Goal: Contribute content: Contribute content

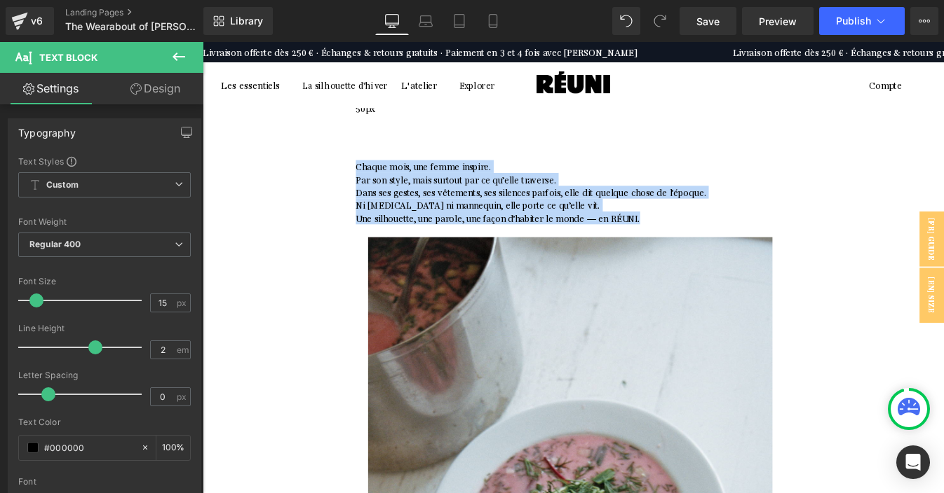
click at [585, 207] on span "Dans ses gestes, ses vêtements, ses silences parfois, elle dit quelque chose de…" at bounding box center [578, 213] width 401 height 13
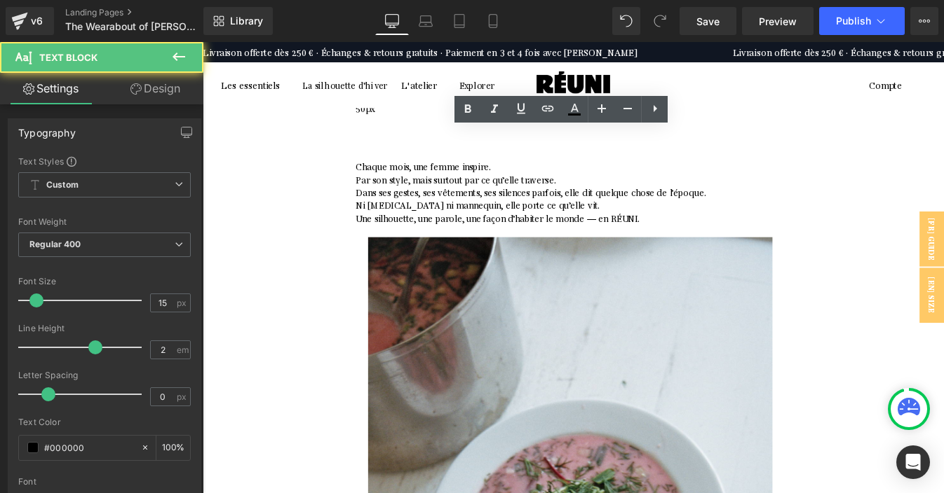
click at [729, 251] on p at bounding box center [623, 258] width 491 height 15
click at [728, 236] on p "Une silhouette, une parole, une façon d’habiter le monde — en RÉUNI." at bounding box center [623, 243] width 491 height 15
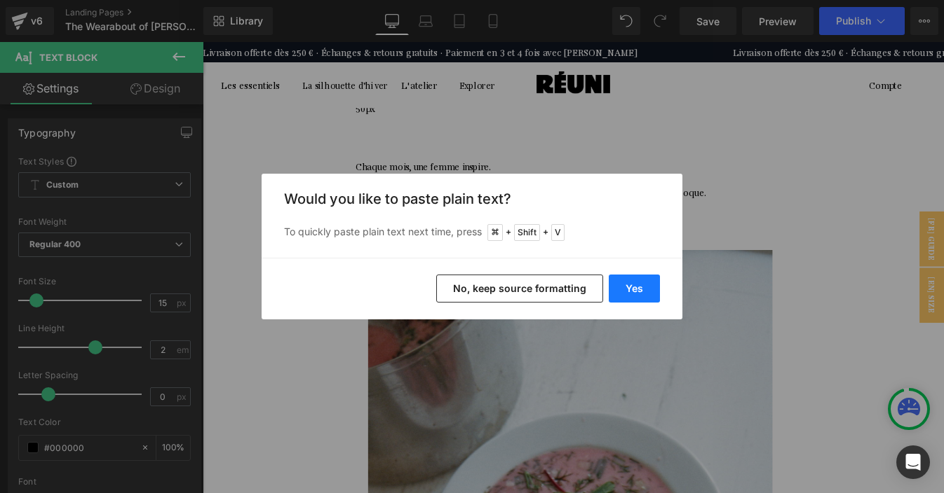
click at [625, 289] on button "Yes" at bounding box center [633, 289] width 51 height 28
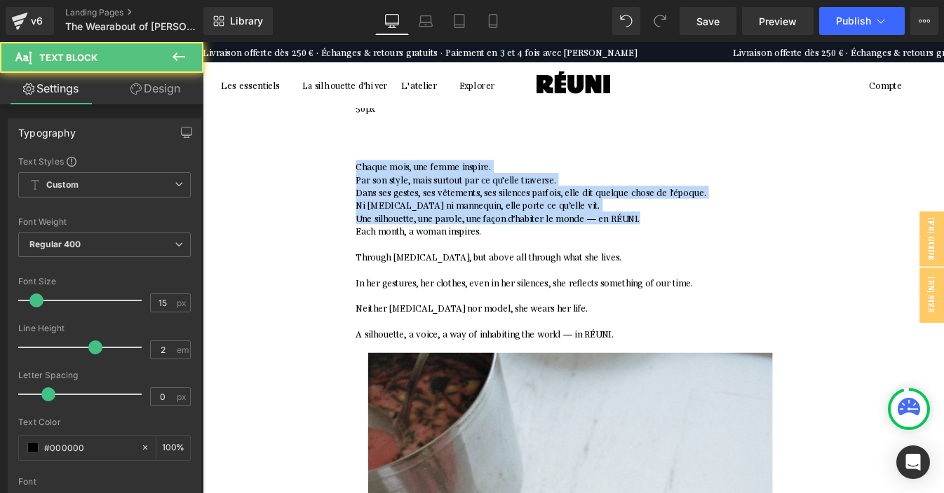
drag, startPoint x: 722, startPoint y: 209, endPoint x: 392, endPoint y: 147, distance: 335.9
click at [392, 177] on div "Chaque mois, une femme inspire. Par son style, mais surtout par ce qu’elle trav…" at bounding box center [623, 287] width 491 height 221
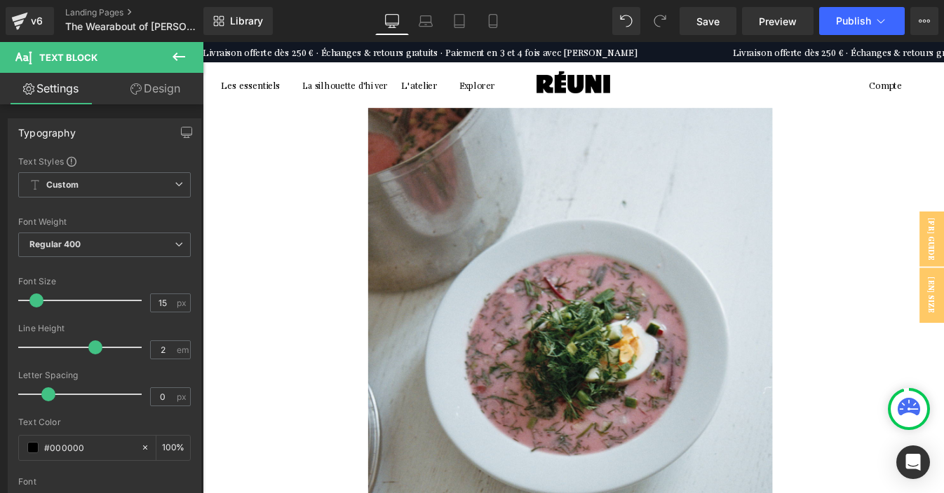
scroll to position [360, 0]
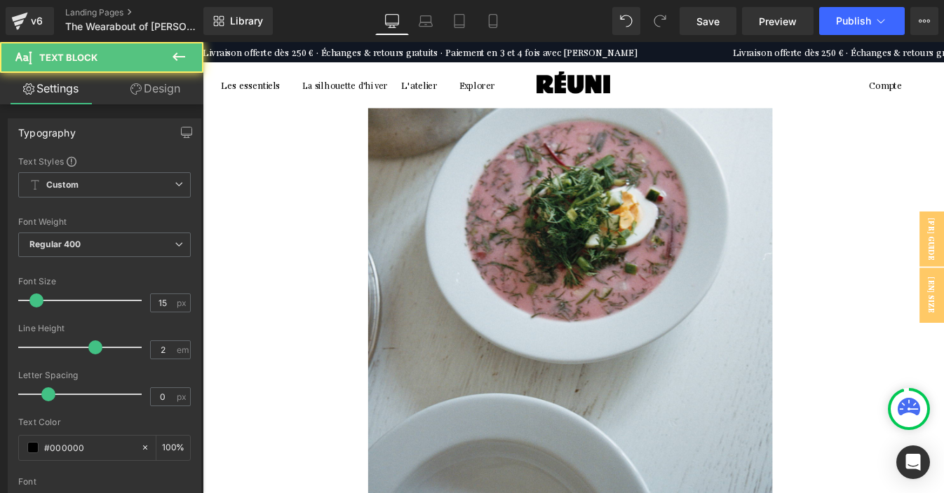
copy div "Depuis le taxi, on devine déjà l’inconnu. Une ville nouvelle, encore étrangère …"
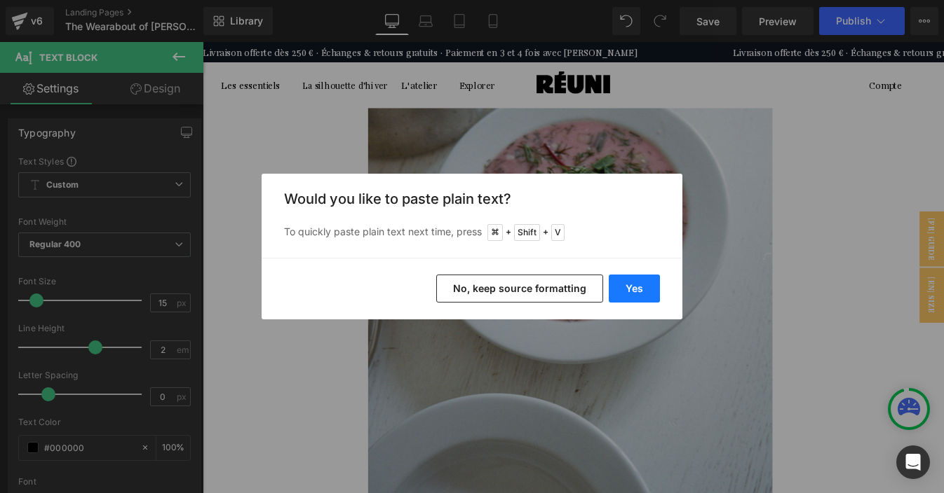
click at [615, 285] on button "Yes" at bounding box center [633, 289] width 51 height 28
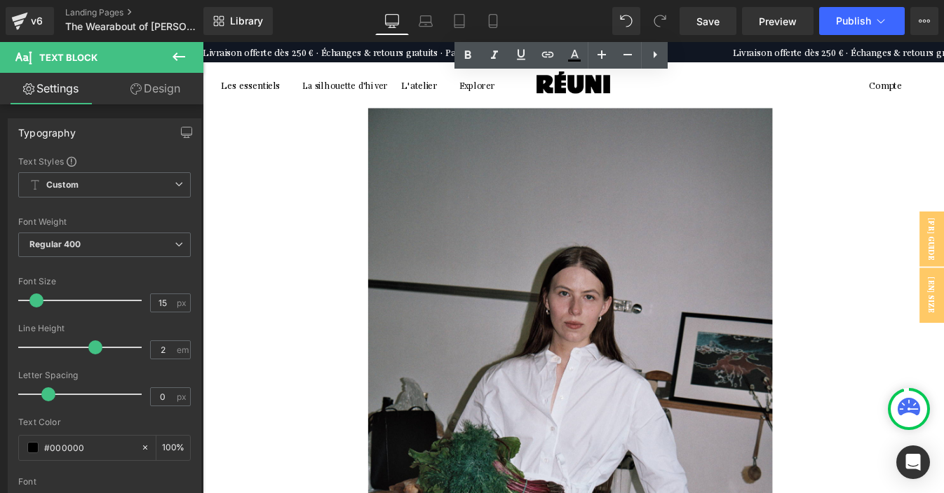
scroll to position [875, 0]
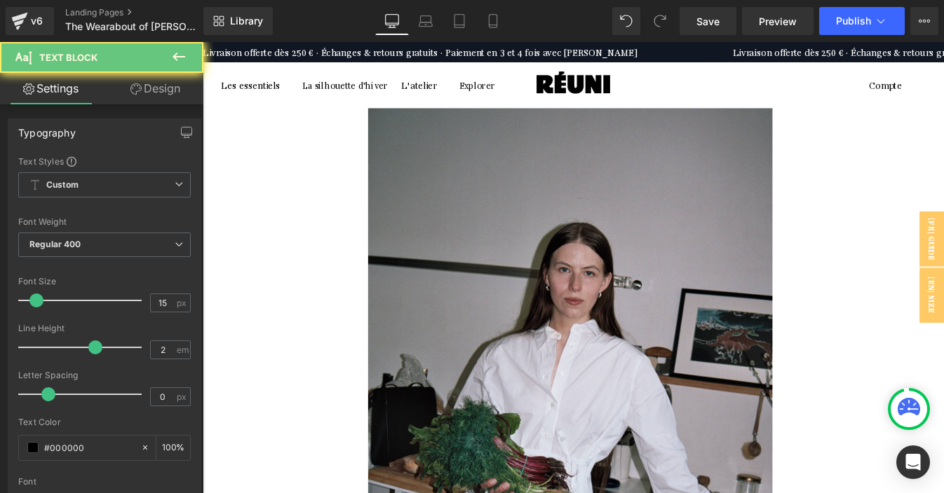
copy div "[PERSON_NAME], tout change. Une petite bulle au milieu de l'effervescence et de…"
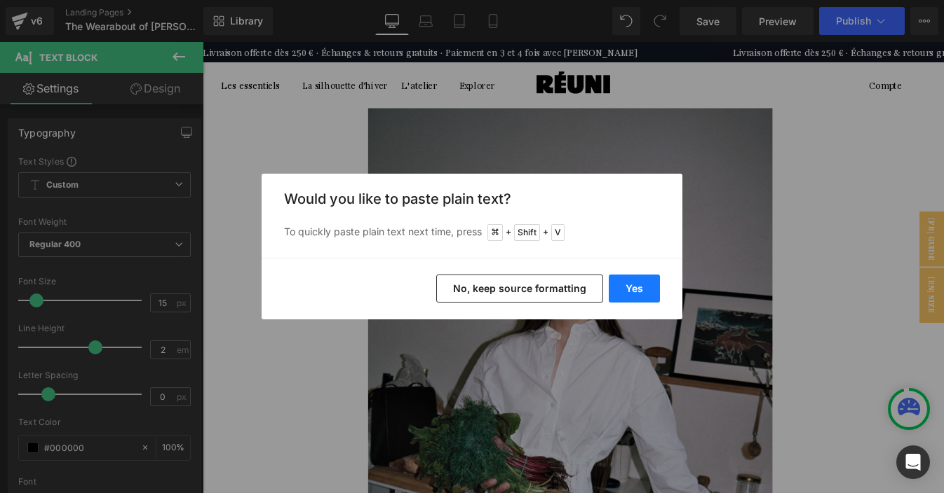
click at [644, 288] on button "Yes" at bounding box center [633, 289] width 51 height 28
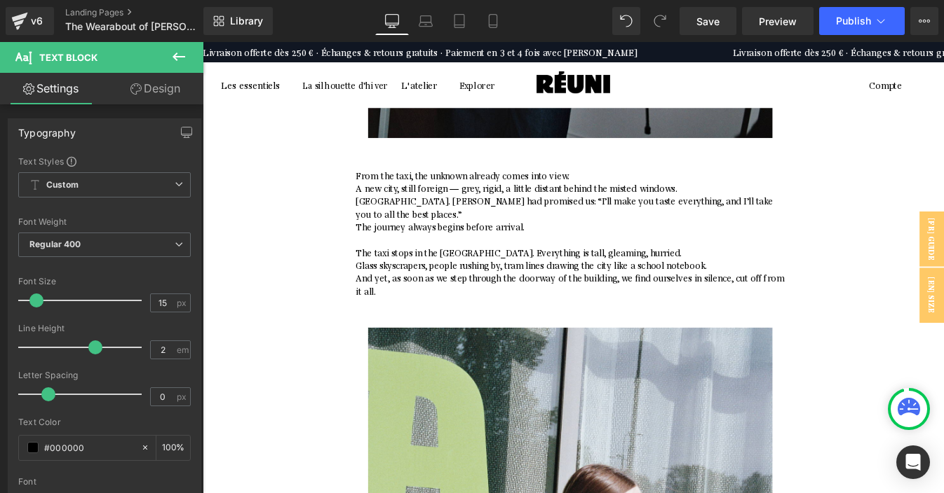
scroll to position [1548, 0]
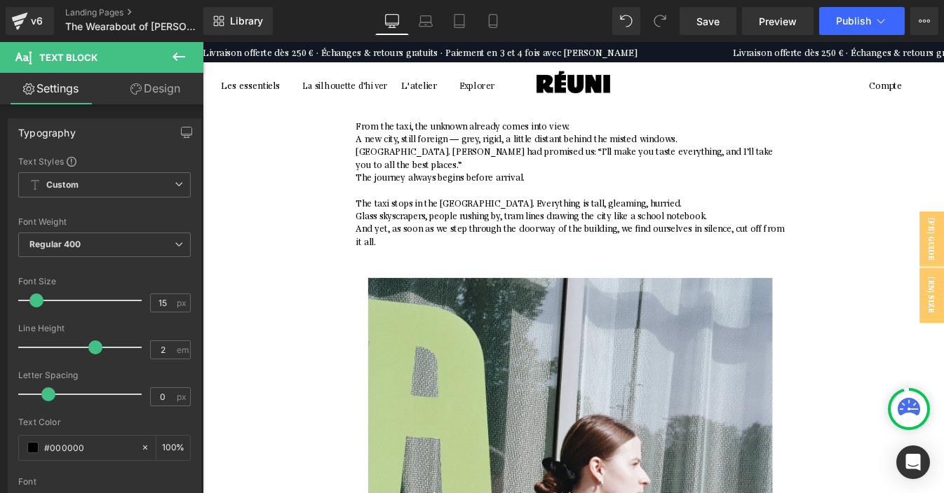
copy div "Dans cette ville marquée par l’effort de rester debout, [PERSON_NAME] comme on …"
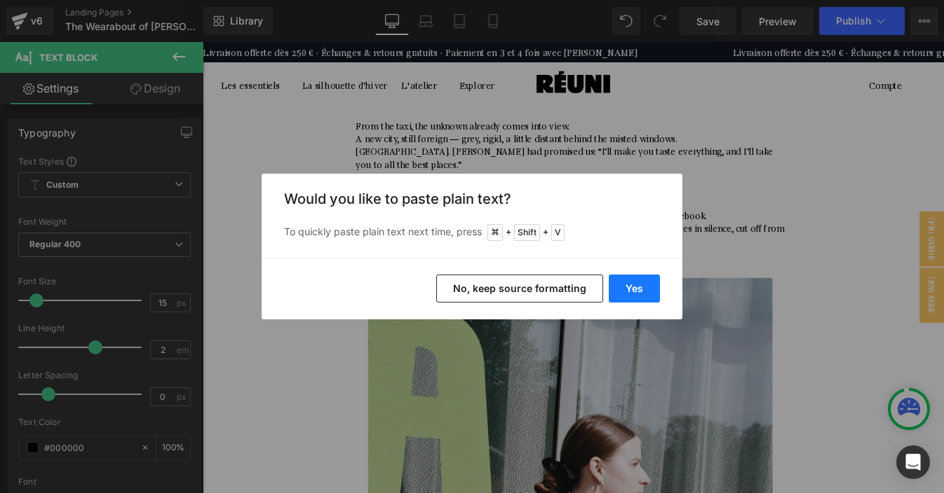
click at [641, 287] on button "Yes" at bounding box center [633, 289] width 51 height 28
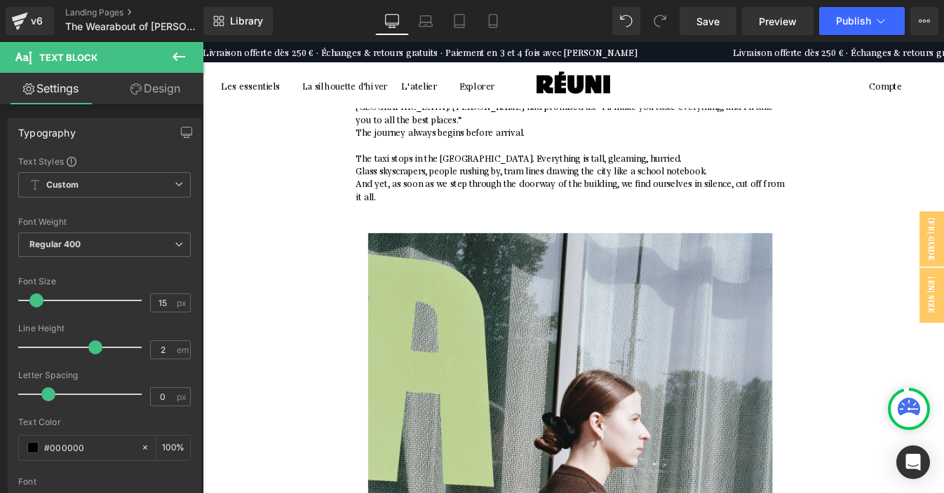
scroll to position [1607, 0]
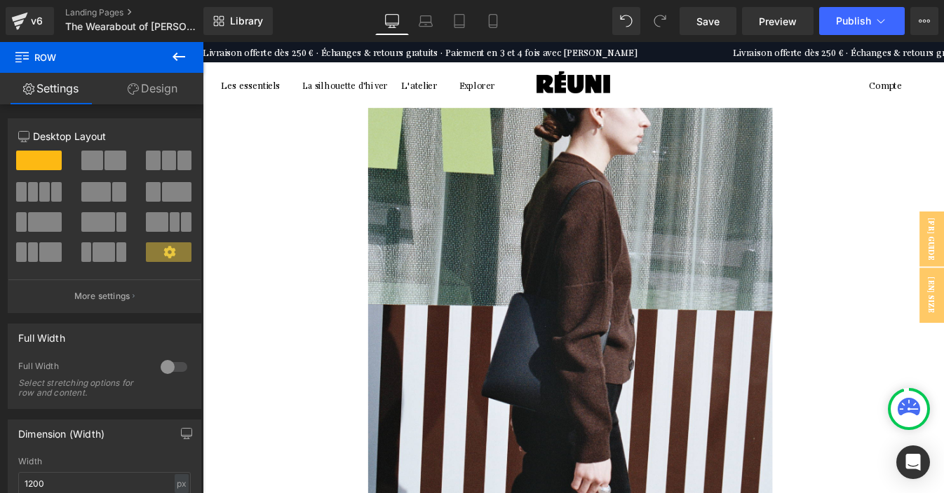
scroll to position [2151, 0]
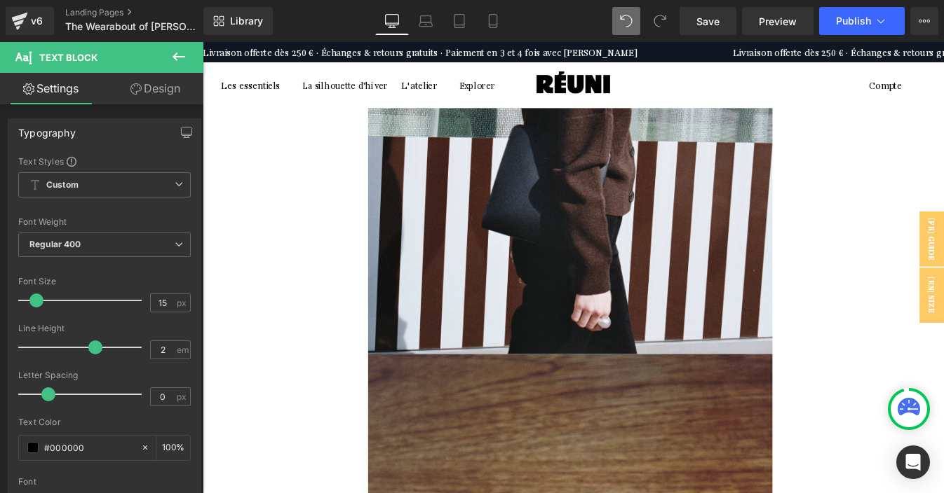
copy div "RÉUNI. Pourrais-tu te présenter ? Nous parler un petit peu de toi. [PERSON_NAME…"
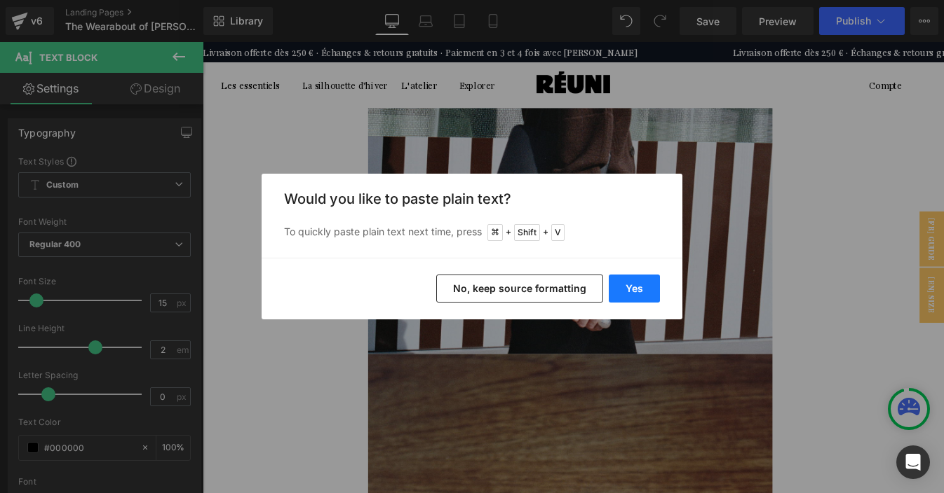
click at [629, 288] on button "Yes" at bounding box center [633, 289] width 51 height 28
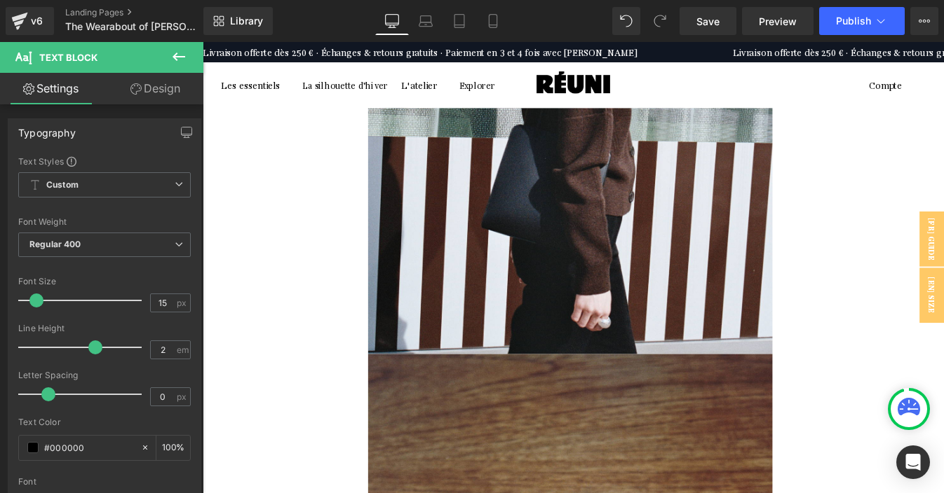
drag, startPoint x: 501, startPoint y: 240, endPoint x: 437, endPoint y: 145, distance: 114.1
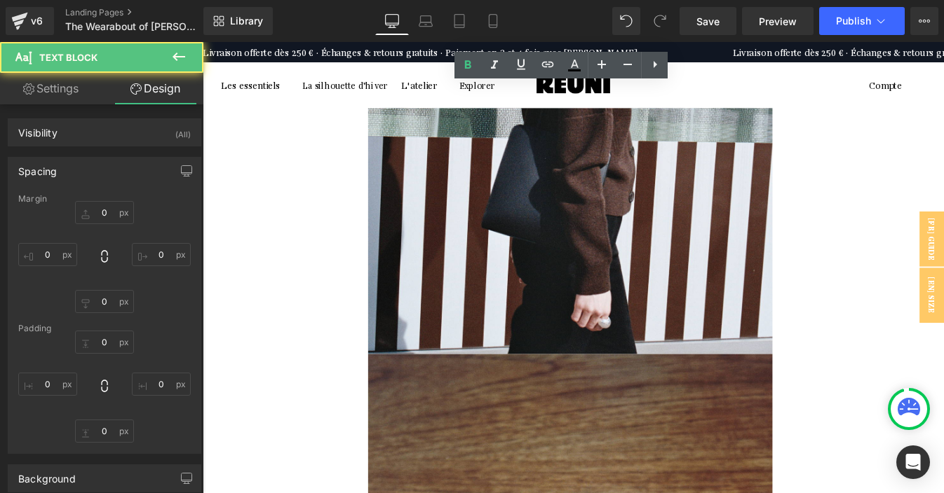
type input "0"
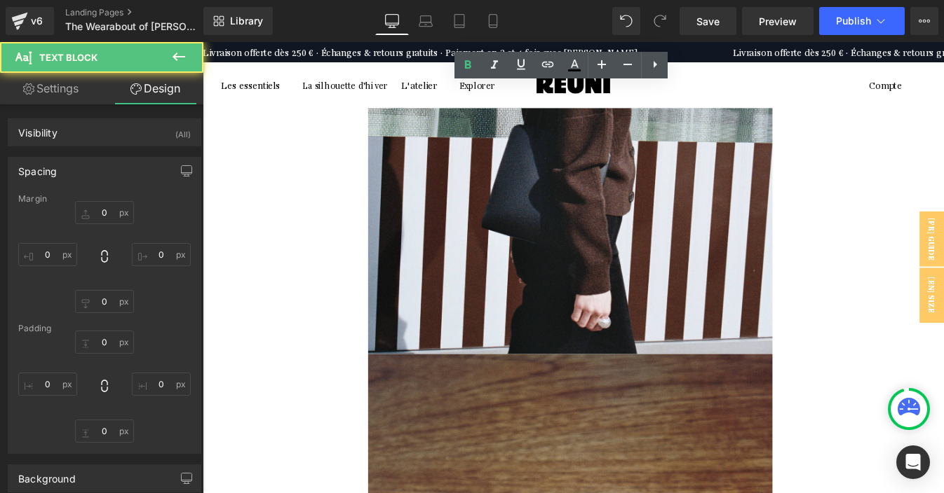
type input "0"
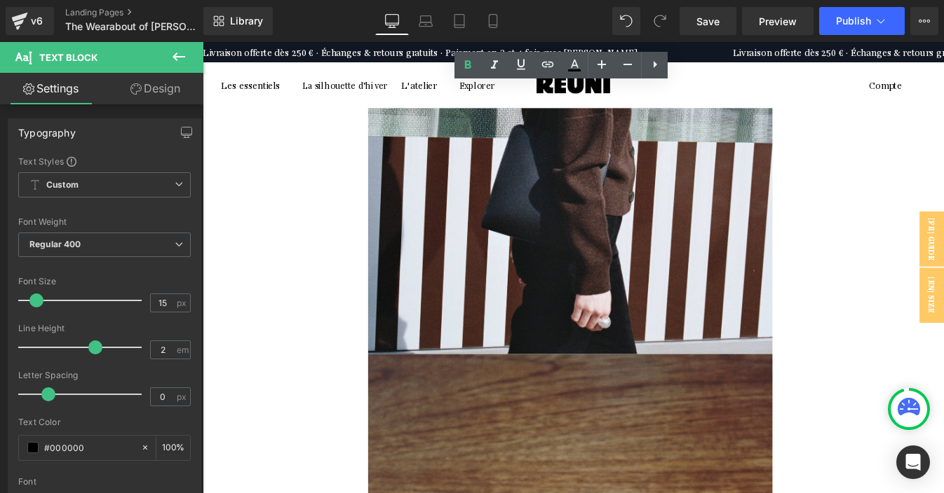
drag, startPoint x: 440, startPoint y: 144, endPoint x: 508, endPoint y: 233, distance: 112.6
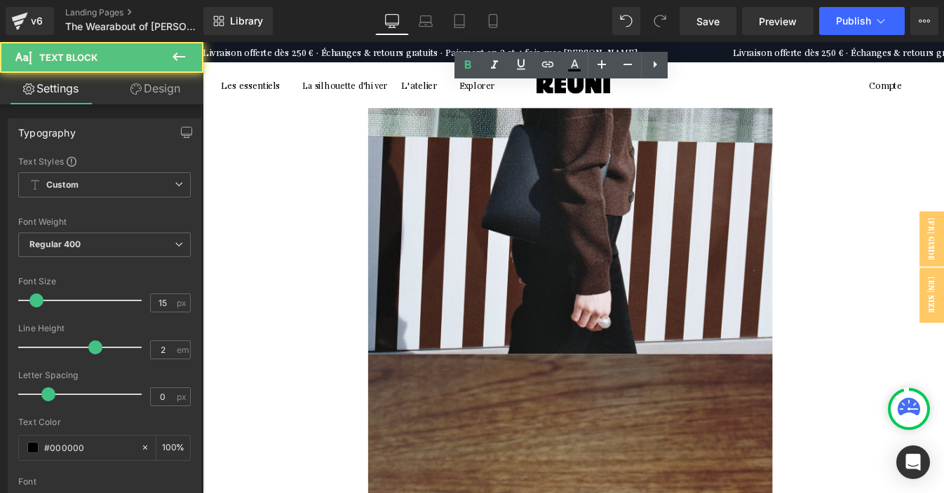
drag, startPoint x: 437, startPoint y: 100, endPoint x: 797, endPoint y: 95, distance: 360.4
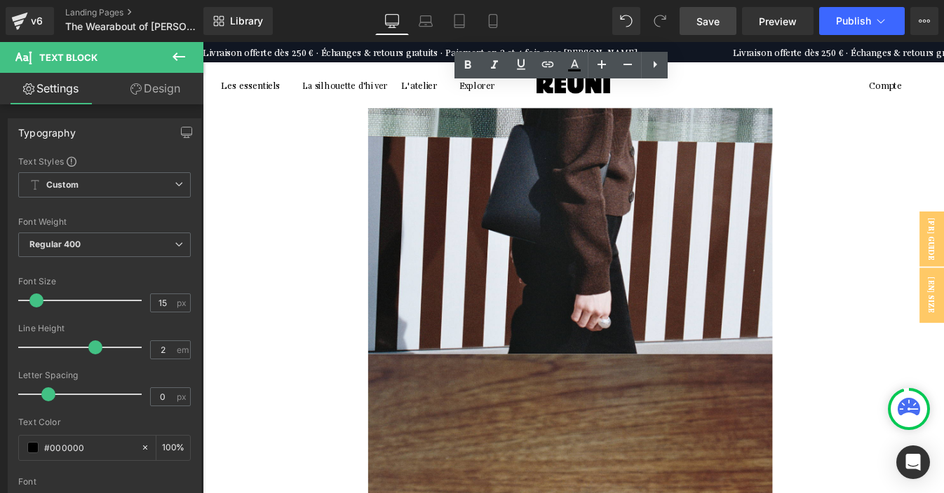
click at [712, 22] on span "Save" at bounding box center [707, 21] width 23 height 15
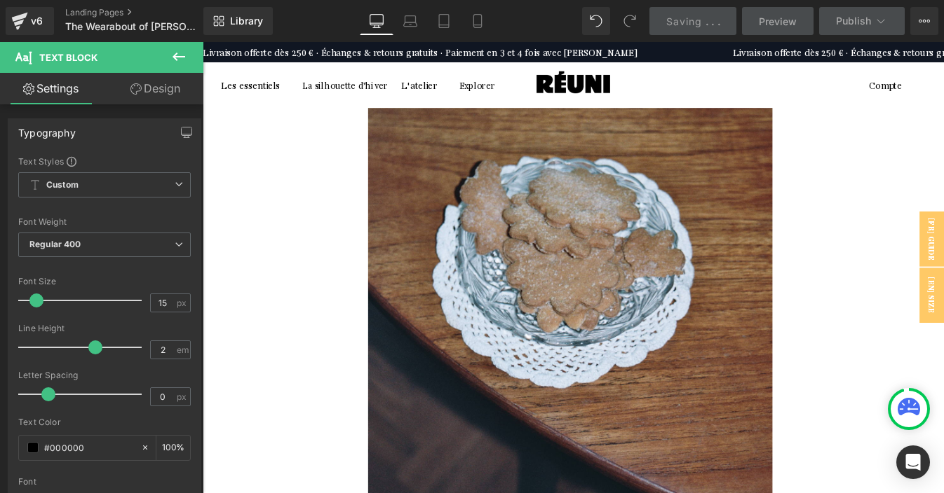
scroll to position [2572, 0]
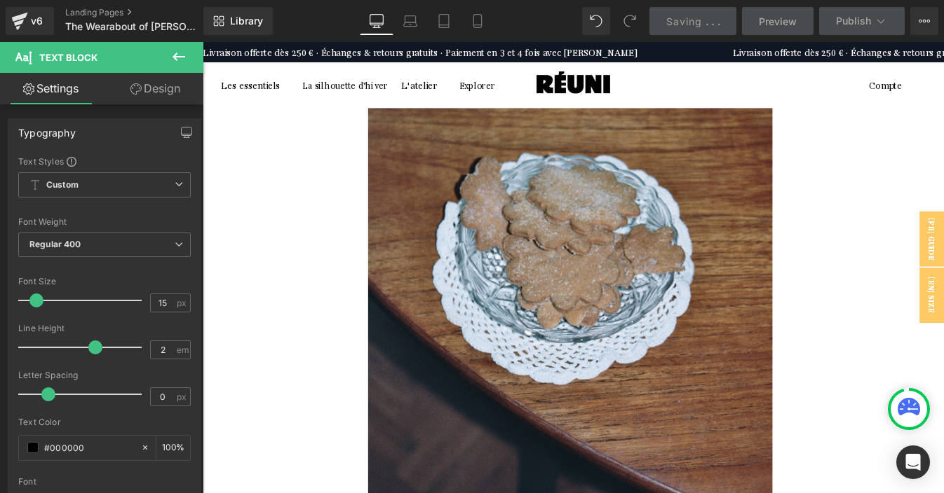
click at [203, 42] on li "Text Block" at bounding box center [203, 42] width 0 height 0
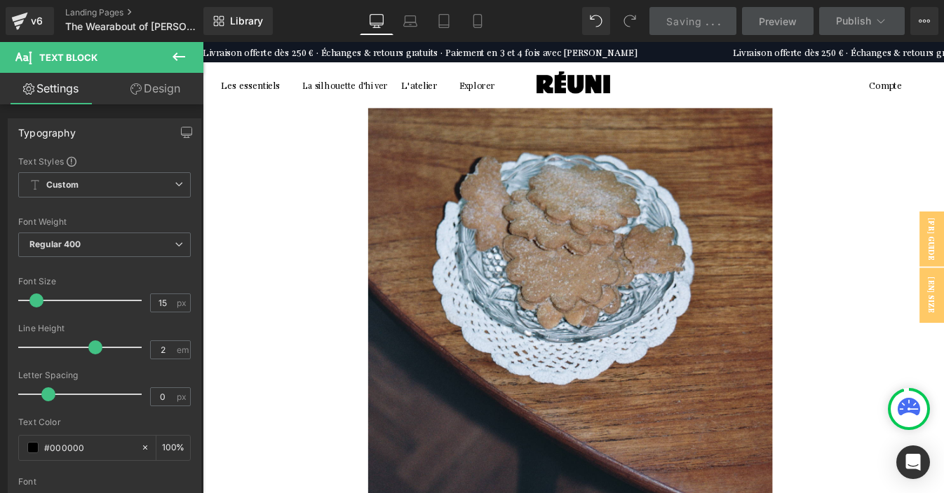
copy div "R. Nous sommes ici chez toi. Qu’est ce que tu aimes dans cette ville ? M. J’aim…"
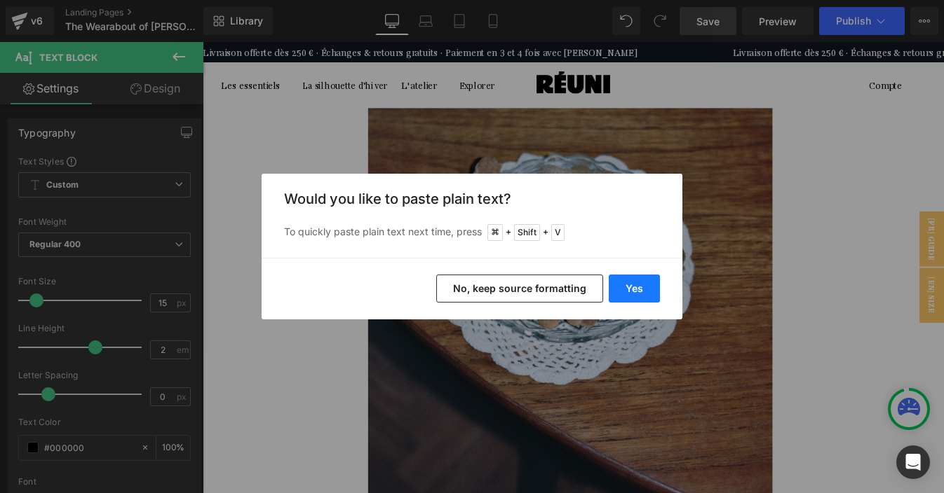
click at [639, 293] on button "Yes" at bounding box center [633, 289] width 51 height 28
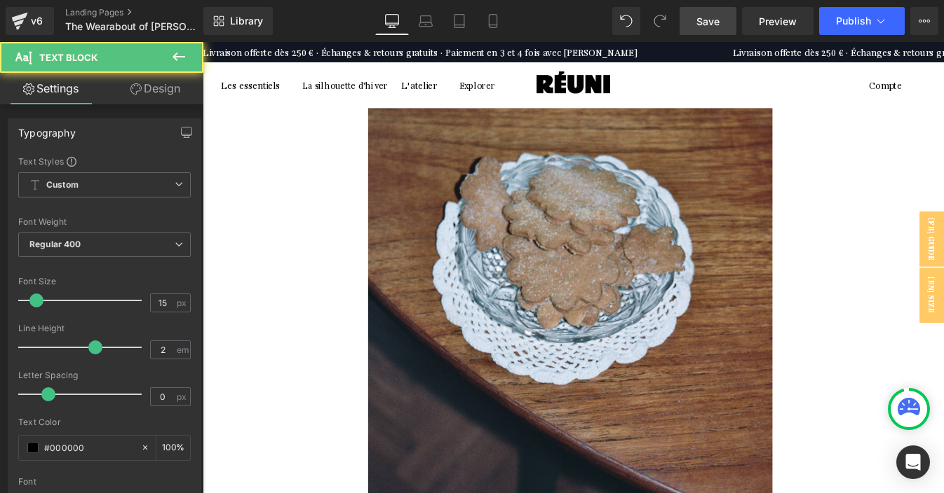
drag, startPoint x: 403, startPoint y: 230, endPoint x: 395, endPoint y: 230, distance: 8.4
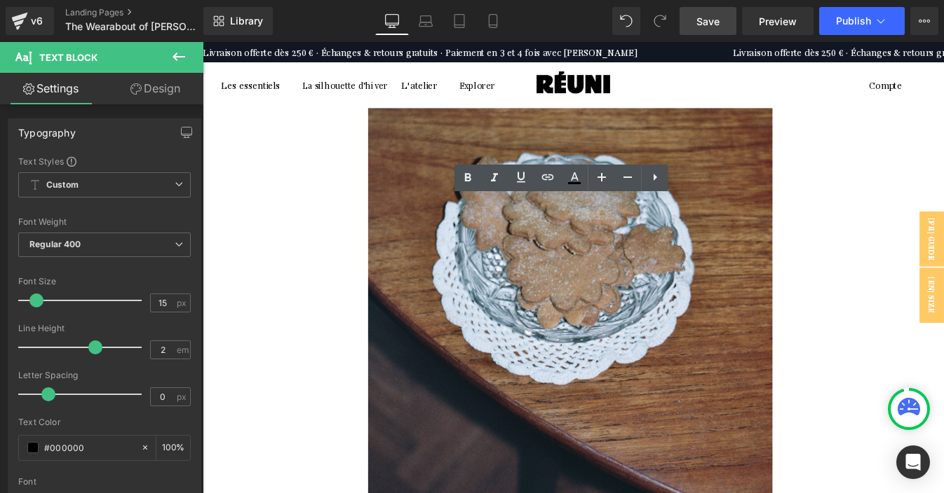
drag, startPoint x: 407, startPoint y: 230, endPoint x: 399, endPoint y: 230, distance: 8.4
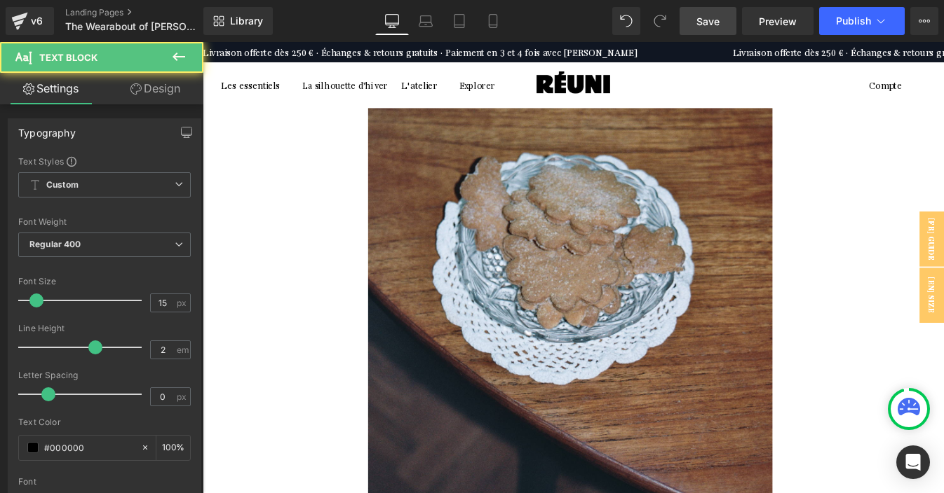
drag, startPoint x: 407, startPoint y: 257, endPoint x: 397, endPoint y: 257, distance: 10.5
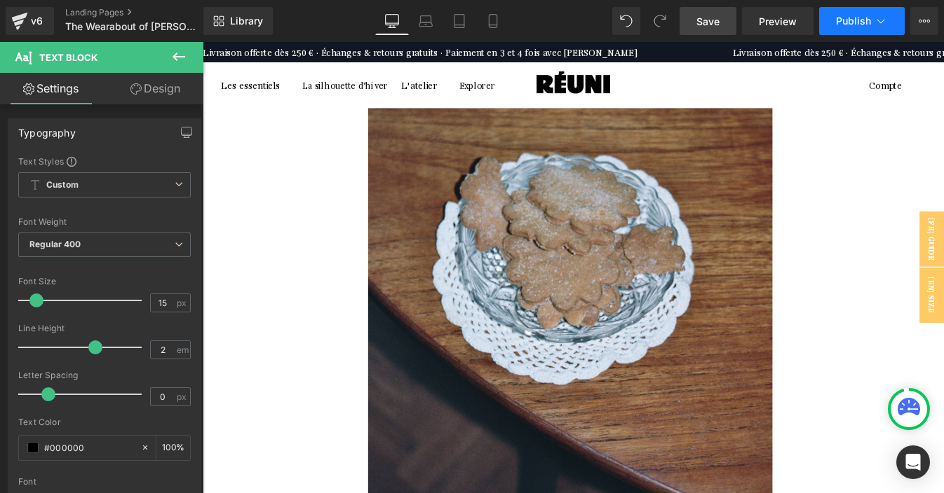
click at [848, 18] on span "Publish" at bounding box center [853, 20] width 35 height 11
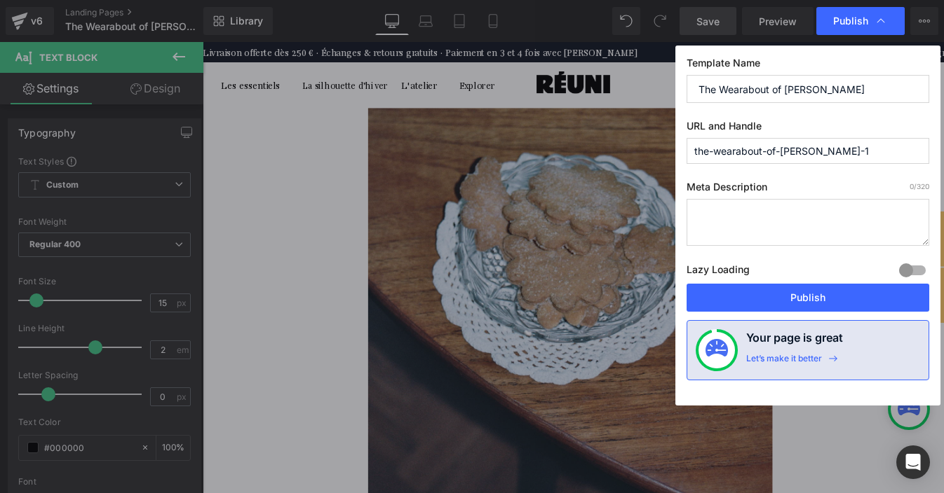
click at [830, 152] on input "the-wearabout-of-[PERSON_NAME]-1" at bounding box center [807, 151] width 243 height 26
type input "the-wearabout-of-[PERSON_NAME]-en"
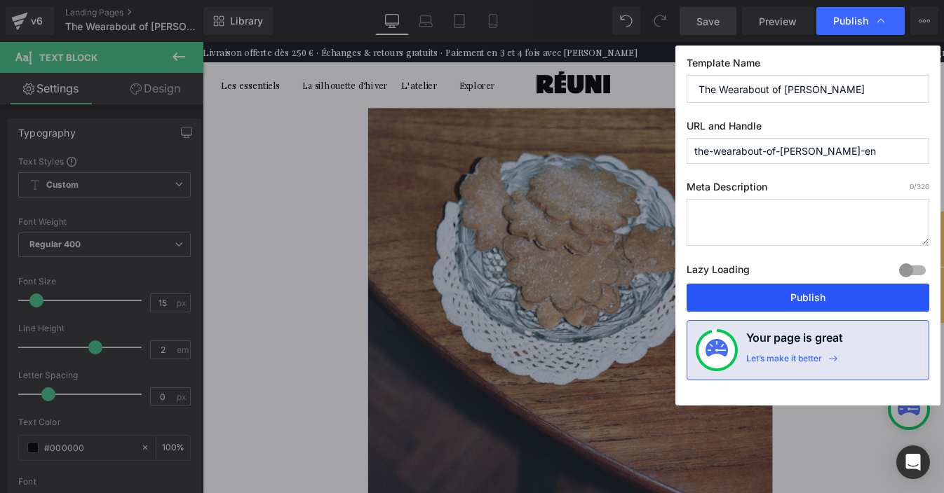
drag, startPoint x: 803, startPoint y: 304, endPoint x: 653, endPoint y: 295, distance: 150.2
click at [803, 304] on button "Publish" at bounding box center [807, 298] width 243 height 28
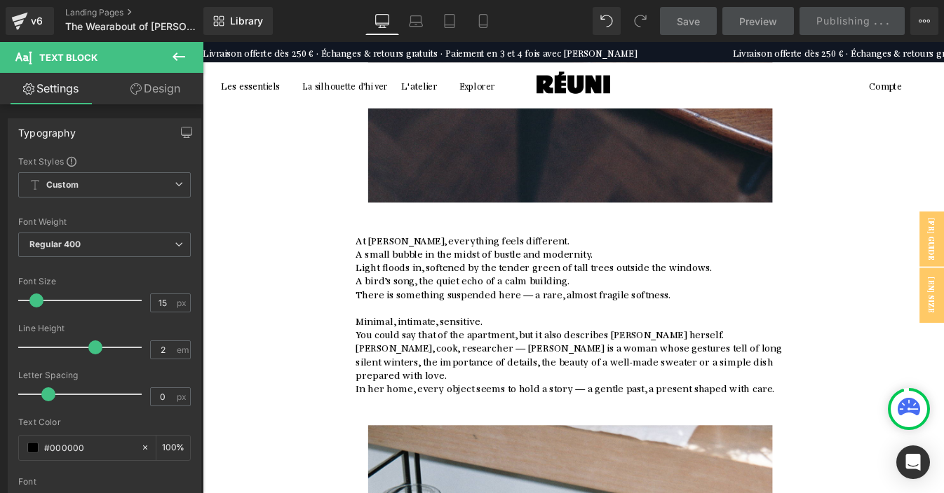
scroll to position [3089, 0]
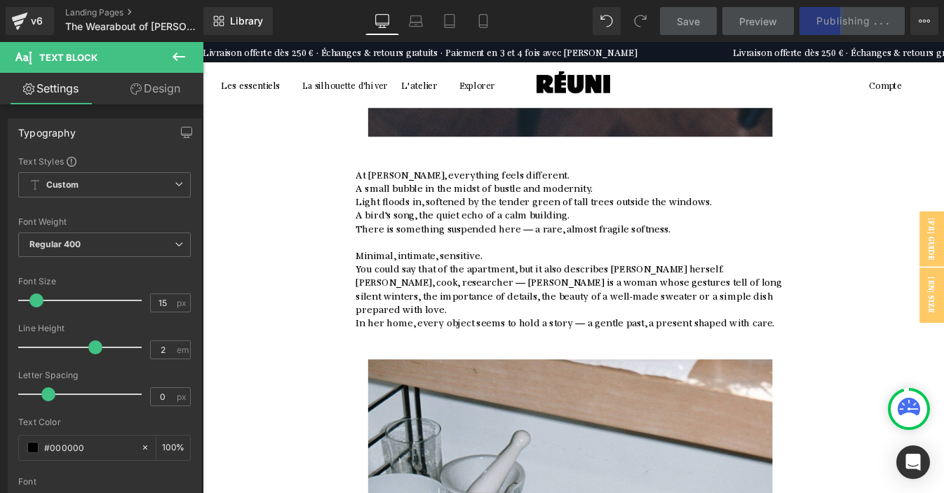
copy div "R. Comment ton environnement (ton chez-toi, la nature, une ville, un souvenir) …"
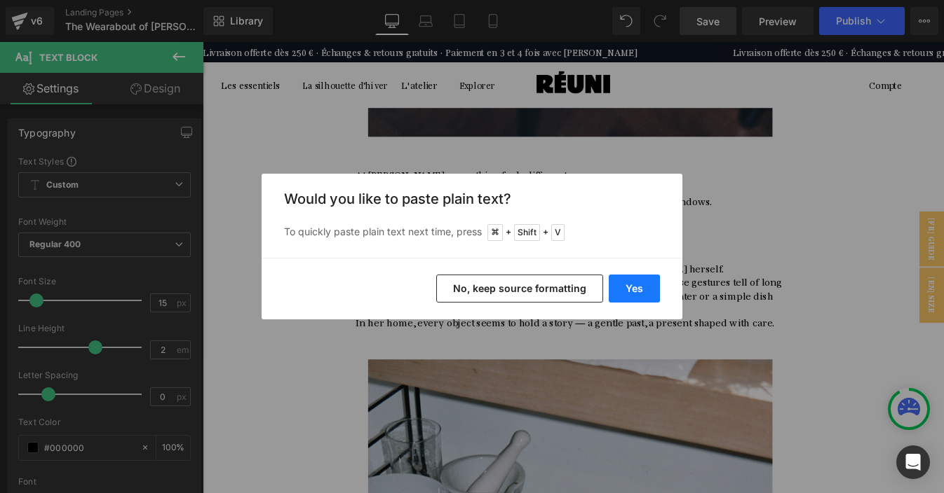
click at [621, 297] on button "Yes" at bounding box center [633, 289] width 51 height 28
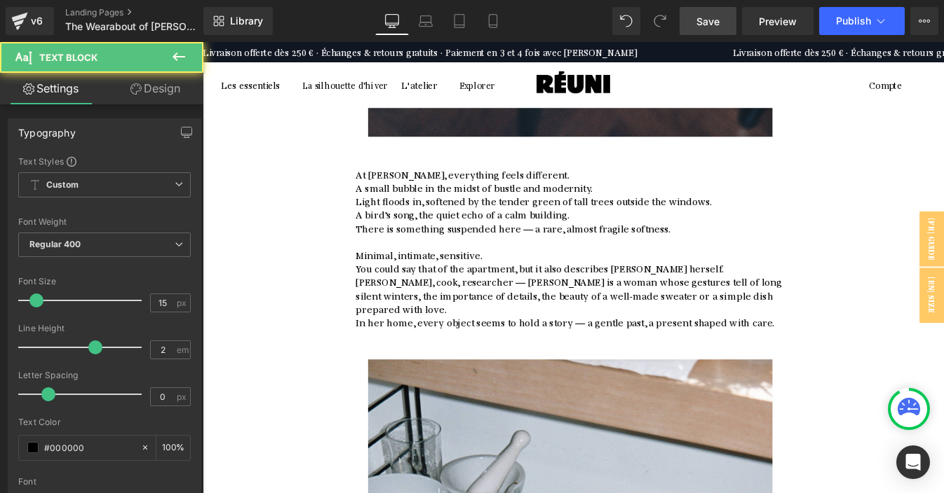
drag, startPoint x: 406, startPoint y: 276, endPoint x: 397, endPoint y: 276, distance: 8.4
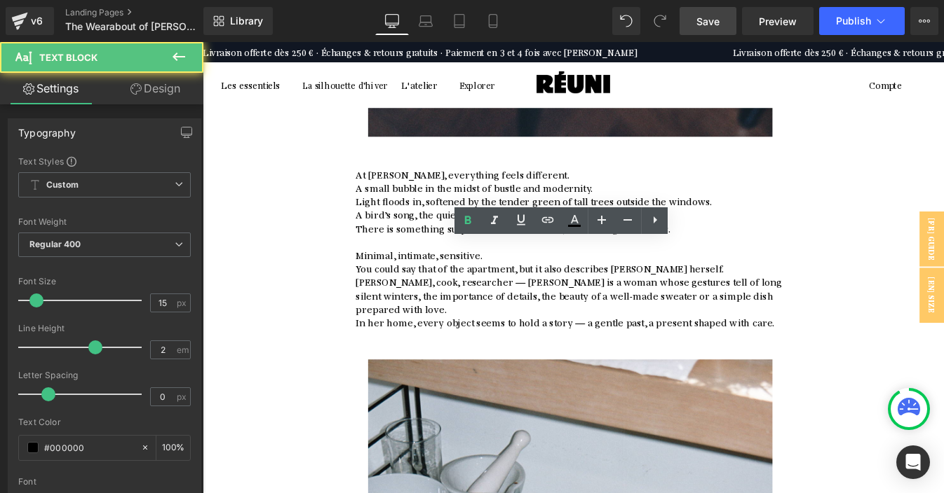
drag, startPoint x: 409, startPoint y: 322, endPoint x: 393, endPoint y: 322, distance: 16.1
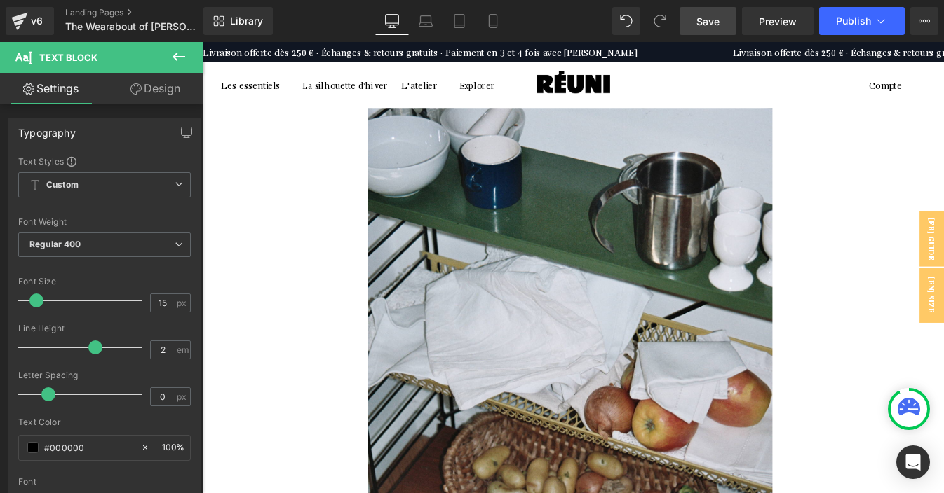
scroll to position [3580, 0]
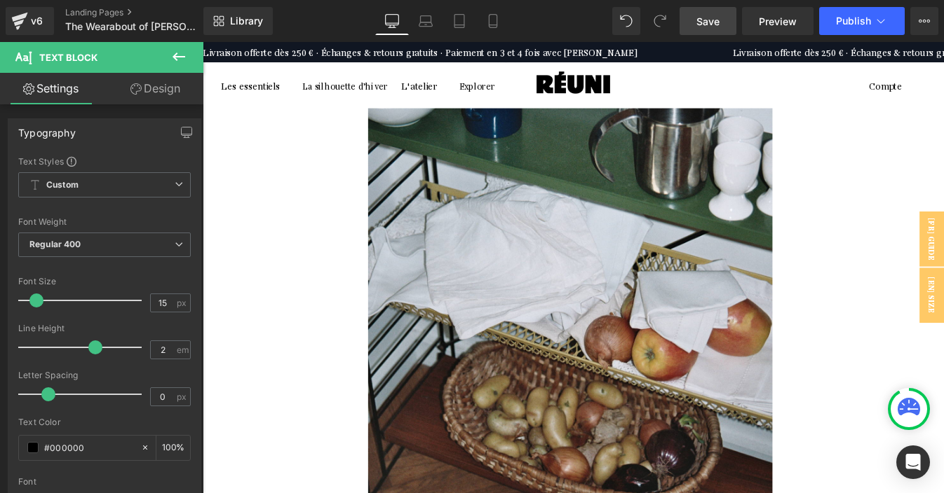
copy div "R. Y a-t-il un objet ou un rituel qui symbolise ton art de vivre ? M. Je ne sai…"
click at [695, 12] on link "Save" at bounding box center [707, 21] width 57 height 28
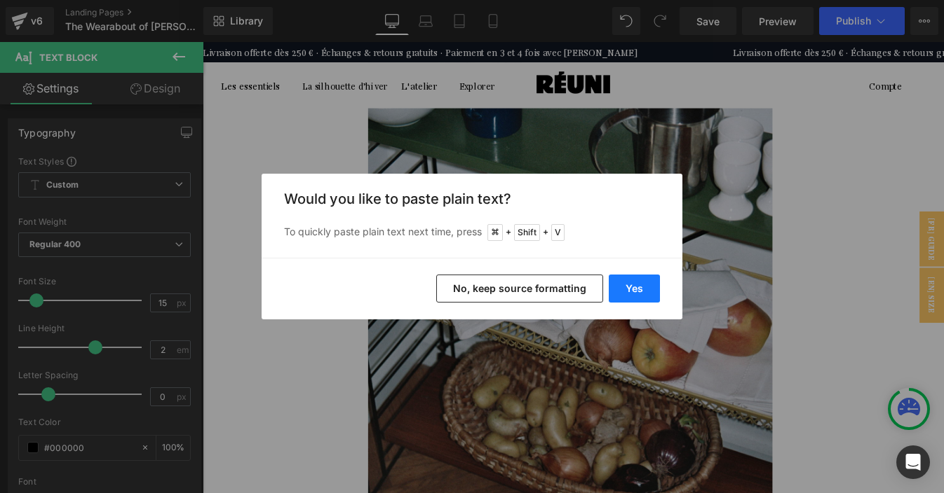
click at [627, 285] on button "Yes" at bounding box center [633, 289] width 51 height 28
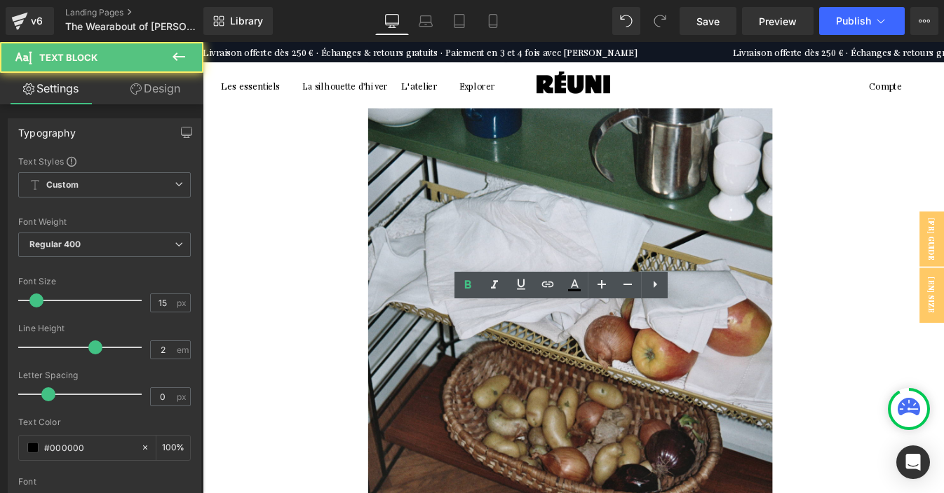
drag, startPoint x: 404, startPoint y: 382, endPoint x: 394, endPoint y: 382, distance: 9.8
drag, startPoint x: 408, startPoint y: 381, endPoint x: 399, endPoint y: 381, distance: 9.1
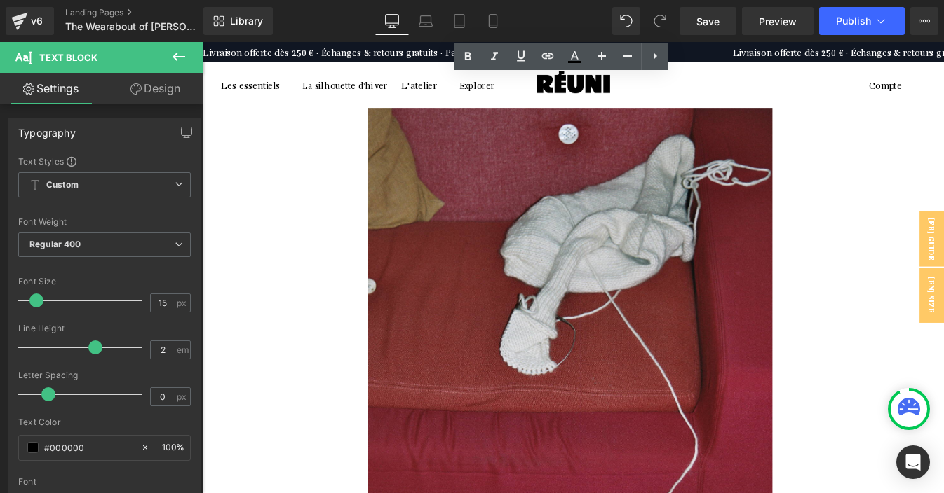
scroll to position [4184, 0]
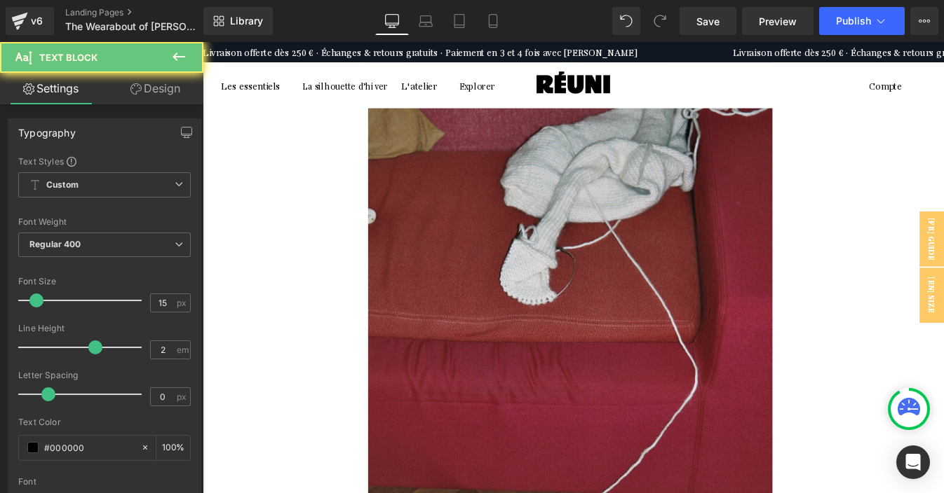
copy div "R. Quels sont les détails qui comptent pour toi, dans un vêtement comme dans la…"
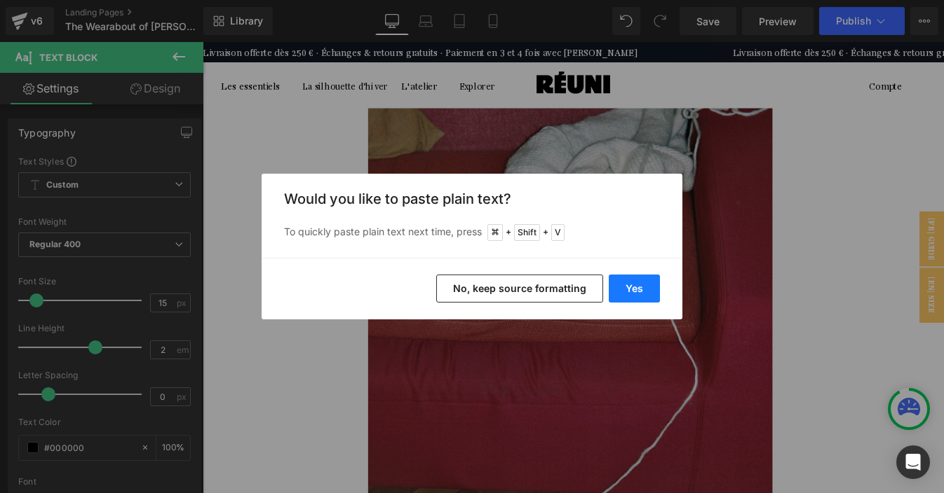
click at [629, 294] on button "Yes" at bounding box center [633, 289] width 51 height 28
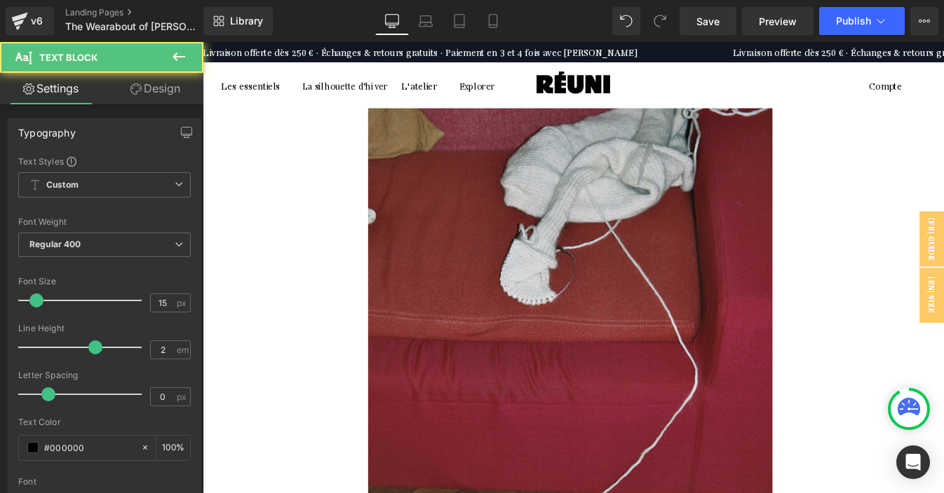
drag, startPoint x: 403, startPoint y: 299, endPoint x: 394, endPoint y: 299, distance: 9.1
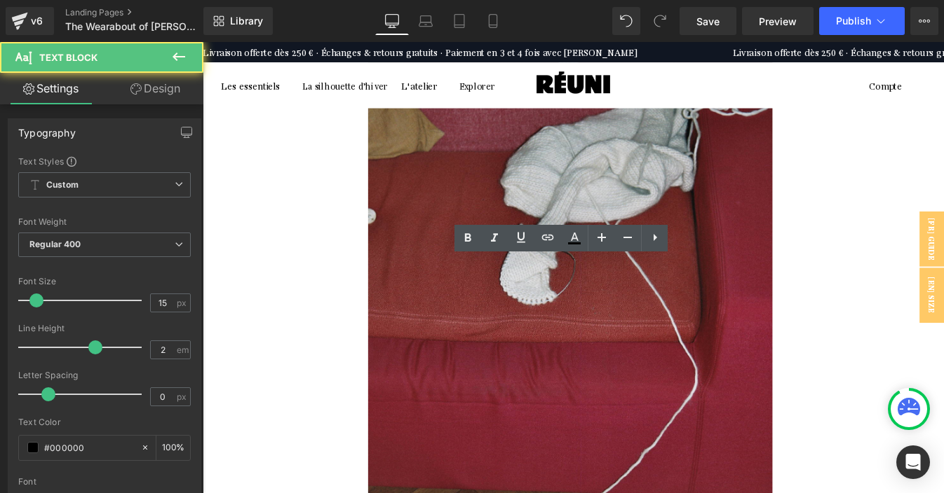
drag, startPoint x: 406, startPoint y: 297, endPoint x: 395, endPoint y: 297, distance: 10.5
drag, startPoint x: 407, startPoint y: 328, endPoint x: 393, endPoint y: 328, distance: 14.0
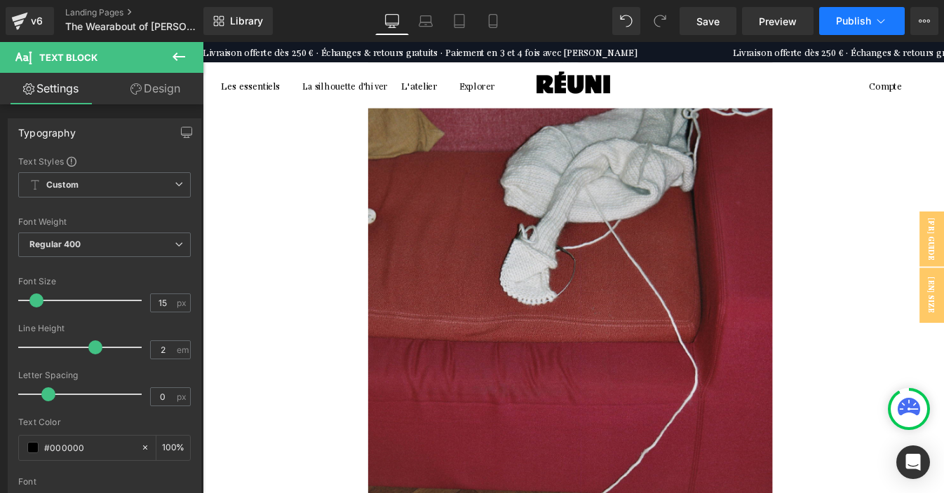
click at [847, 24] on span "Publish" at bounding box center [853, 20] width 35 height 11
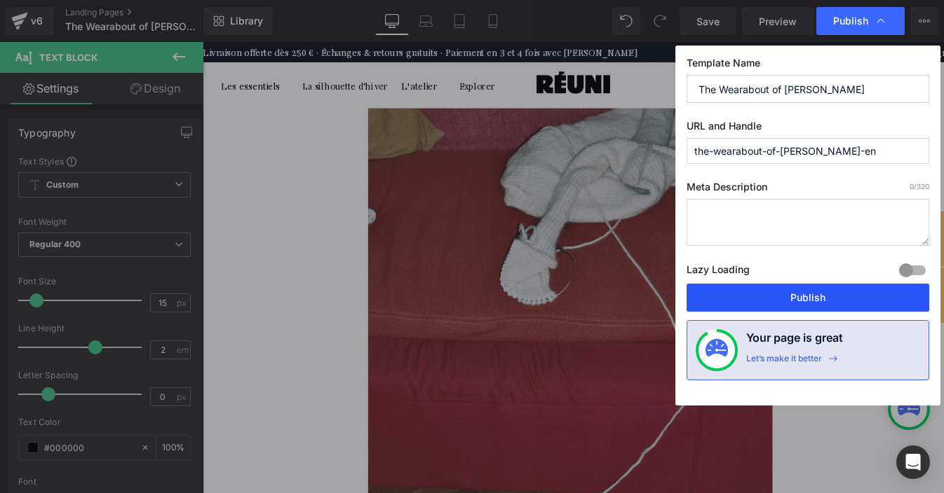
click at [815, 307] on button "Publish" at bounding box center [807, 298] width 243 height 28
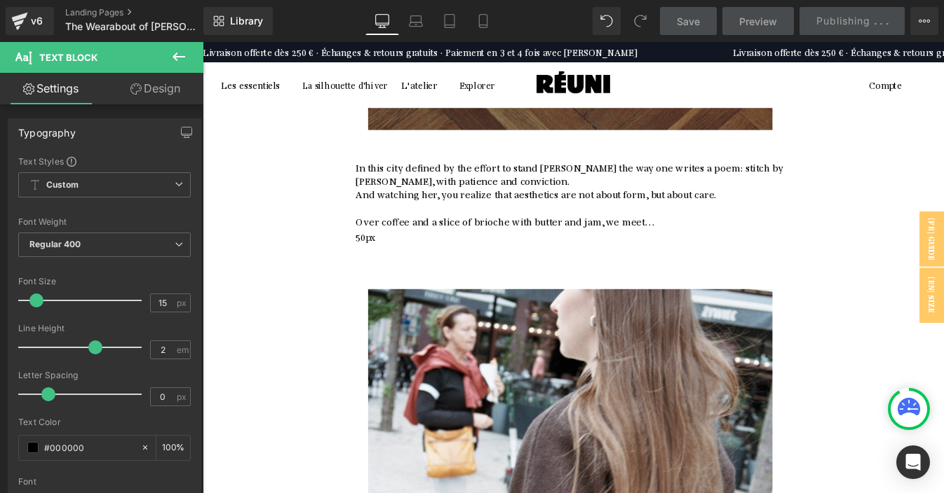
scroll to position [4756, 0]
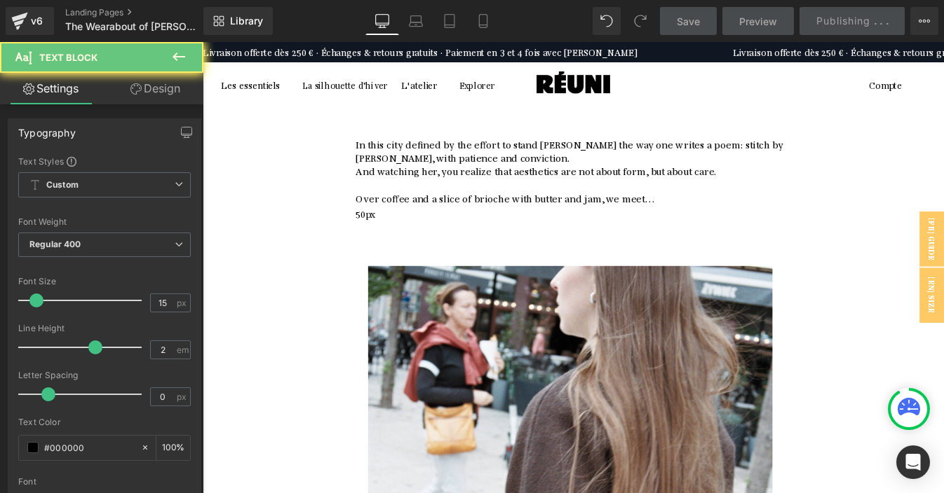
copy div "R. Quel est ton uniforme du quotidien ? M. Je porte toujours mon pantalon noir …"
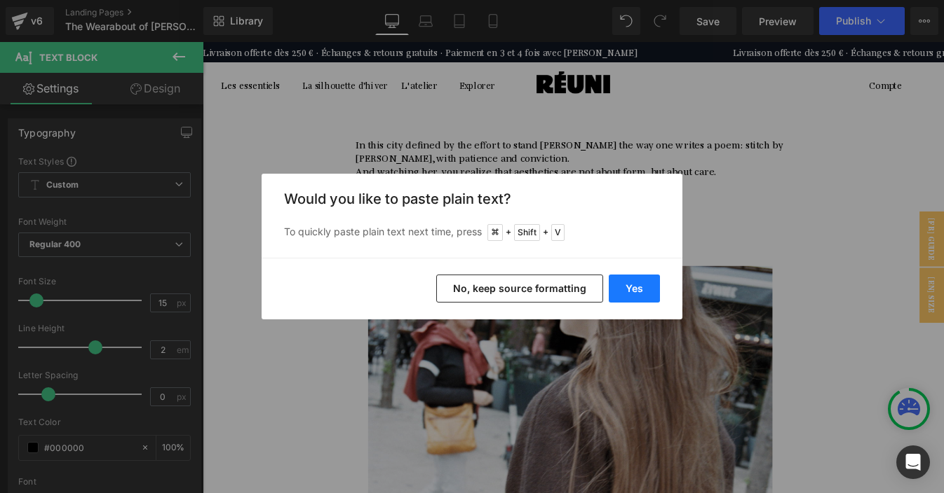
click at [642, 285] on button "Yes" at bounding box center [633, 289] width 51 height 28
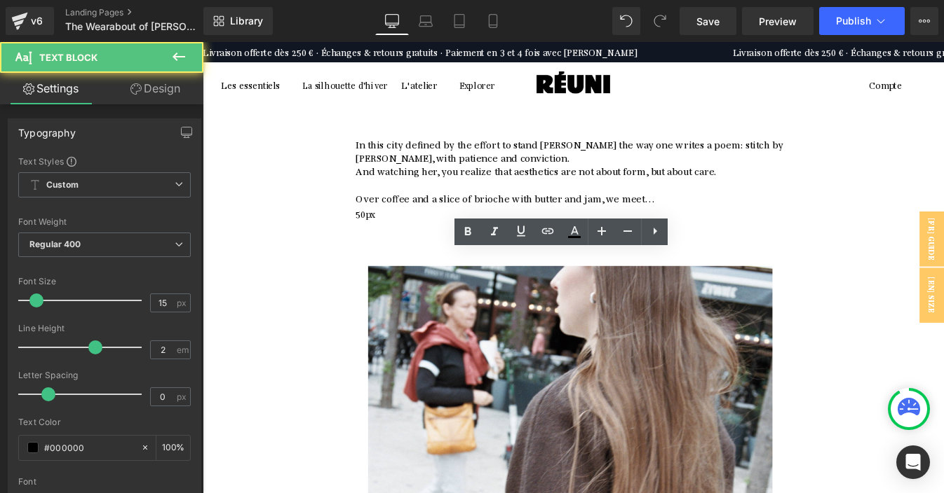
drag, startPoint x: 406, startPoint y: 318, endPoint x: 395, endPoint y: 318, distance: 10.5
drag, startPoint x: 407, startPoint y: 289, endPoint x: 396, endPoint y: 289, distance: 10.5
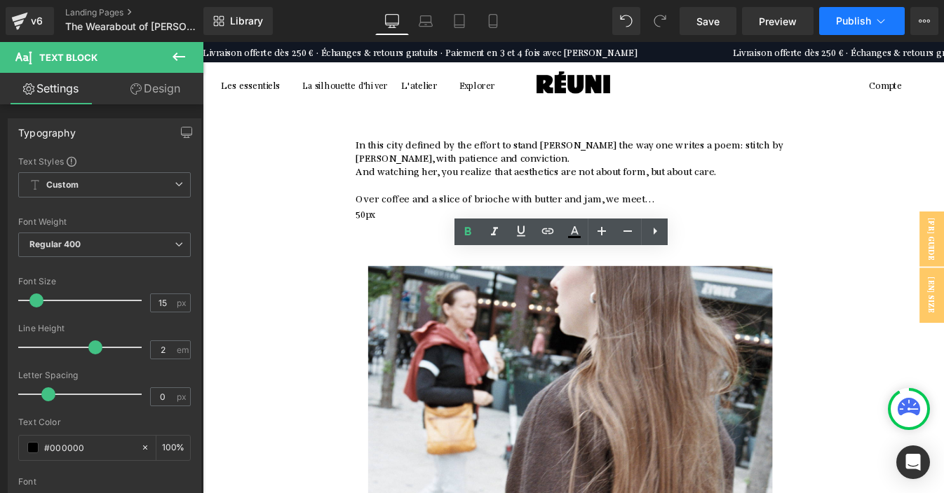
click at [853, 20] on span "Publish" at bounding box center [853, 20] width 35 height 11
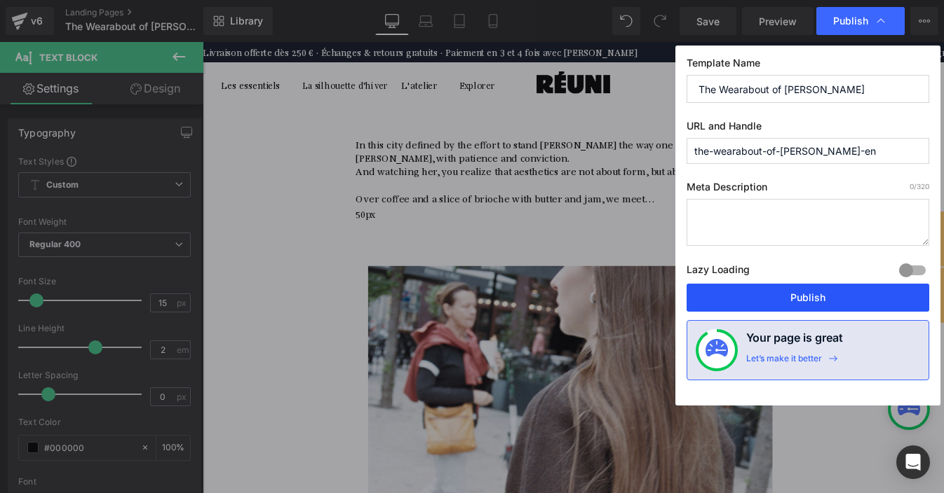
click at [794, 293] on button "Publish" at bounding box center [807, 298] width 243 height 28
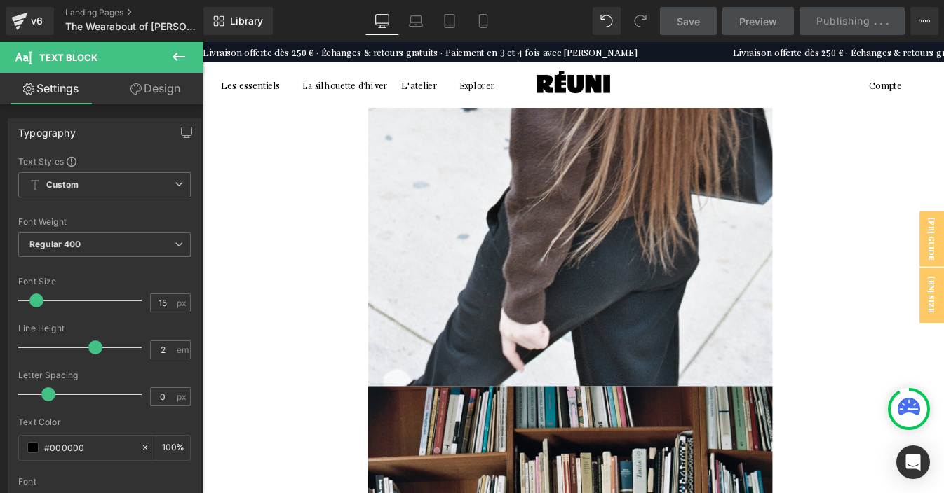
scroll to position [5345, 0]
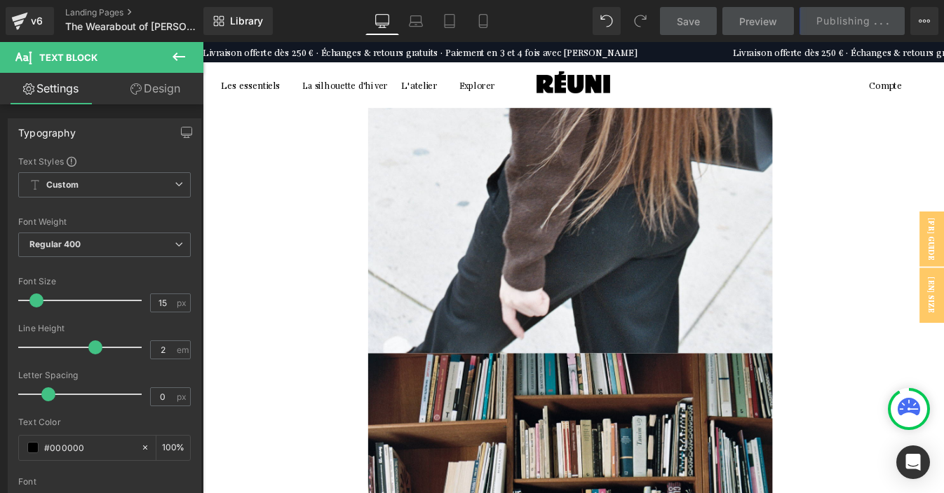
copy div "R. Est-ce que tu te souviens de la première fois où tu t’es sentie bien dans un…"
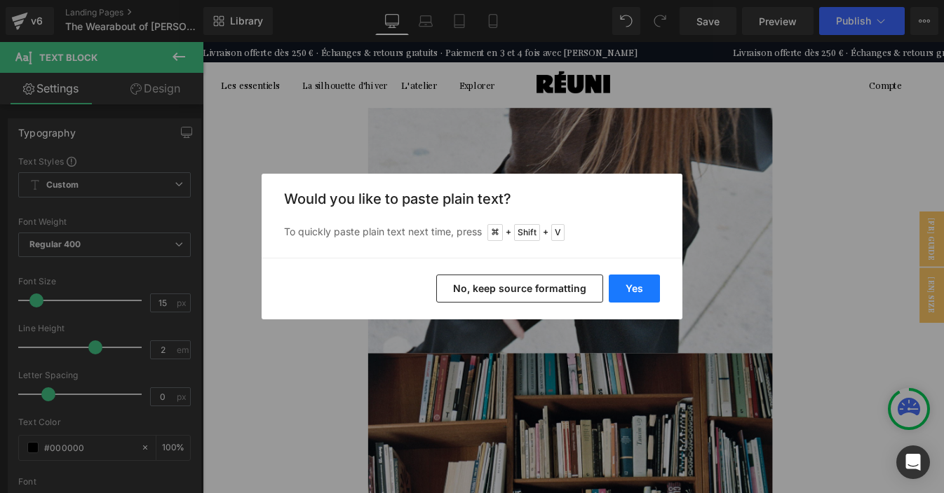
click at [624, 288] on button "Yes" at bounding box center [633, 289] width 51 height 28
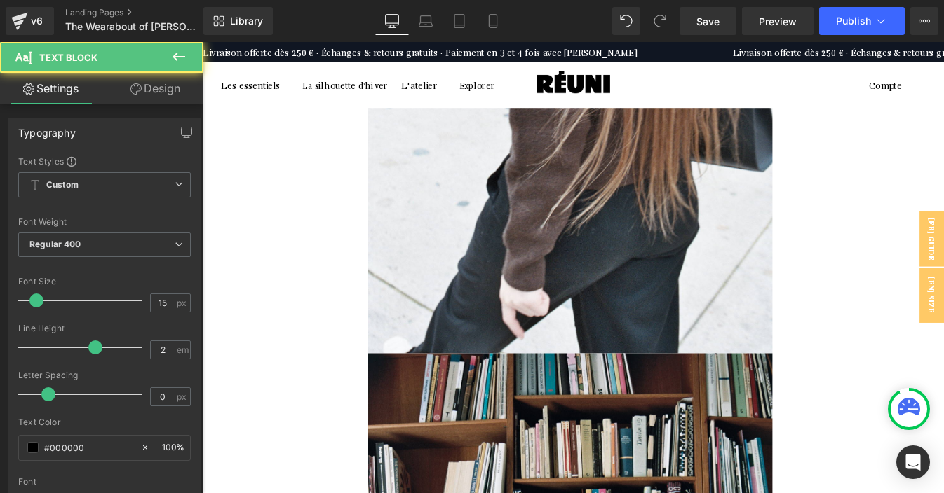
drag, startPoint x: 407, startPoint y: 240, endPoint x: 396, endPoint y: 240, distance: 11.2
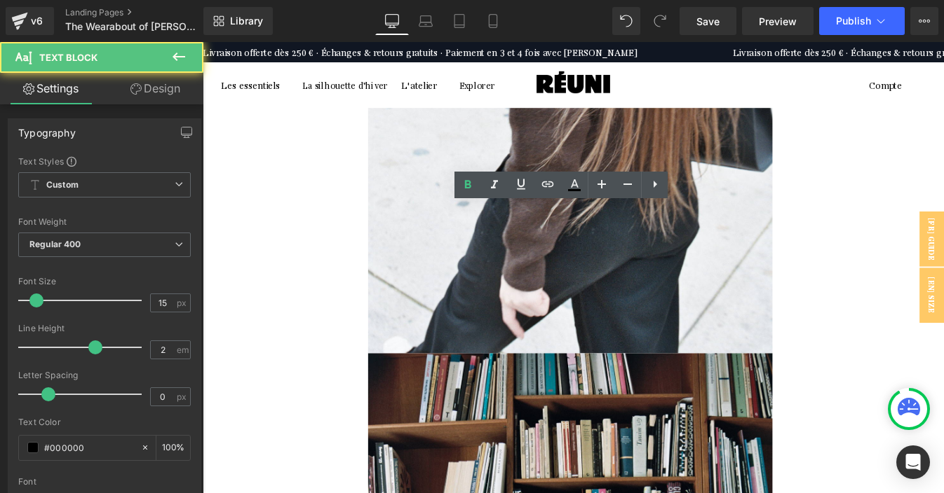
drag, startPoint x: 408, startPoint y: 265, endPoint x: 396, endPoint y: 265, distance: 11.9
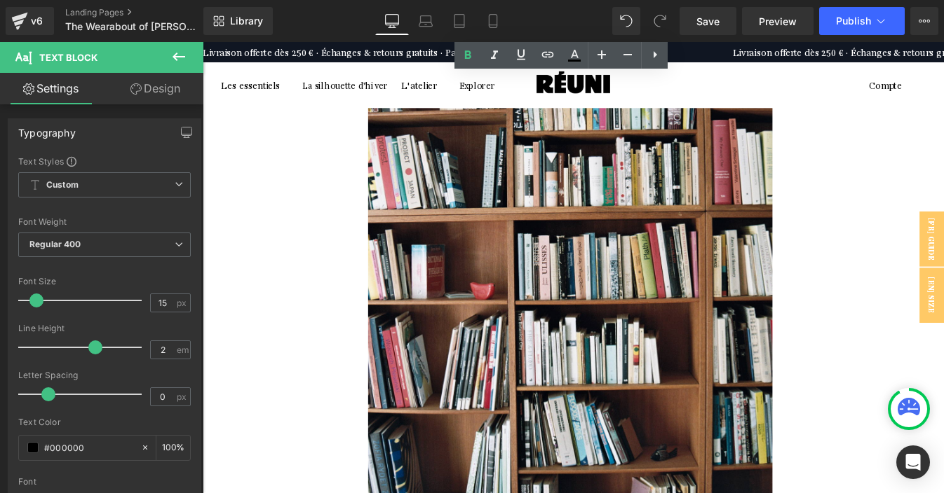
scroll to position [5977, 0]
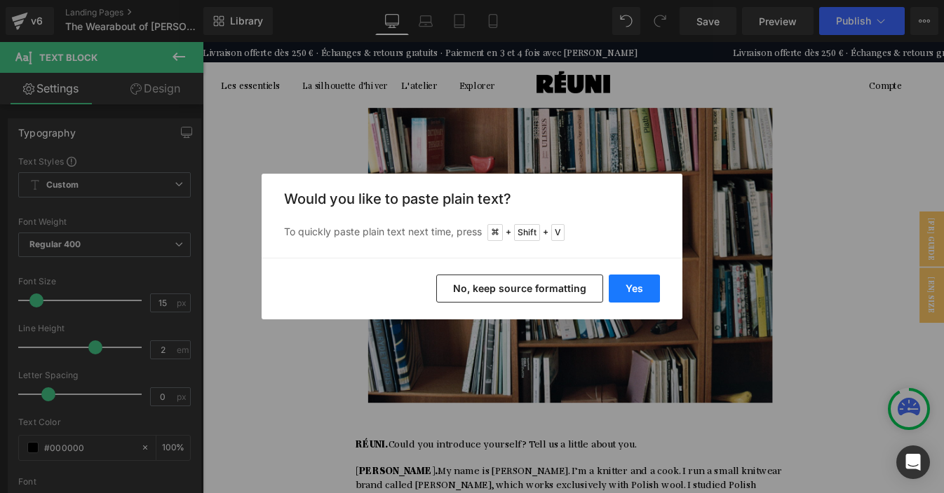
click at [625, 290] on button "Yes" at bounding box center [633, 289] width 51 height 28
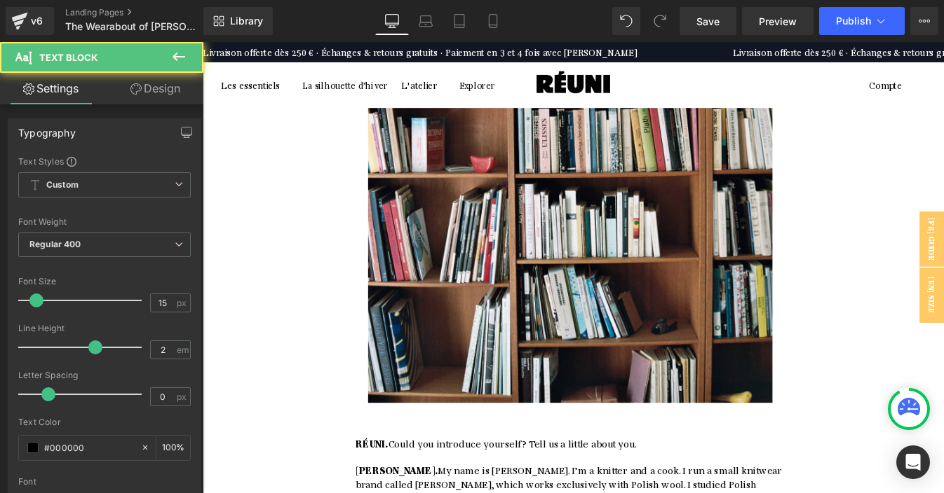
drag, startPoint x: 409, startPoint y: 155, endPoint x: 395, endPoint y: 155, distance: 14.0
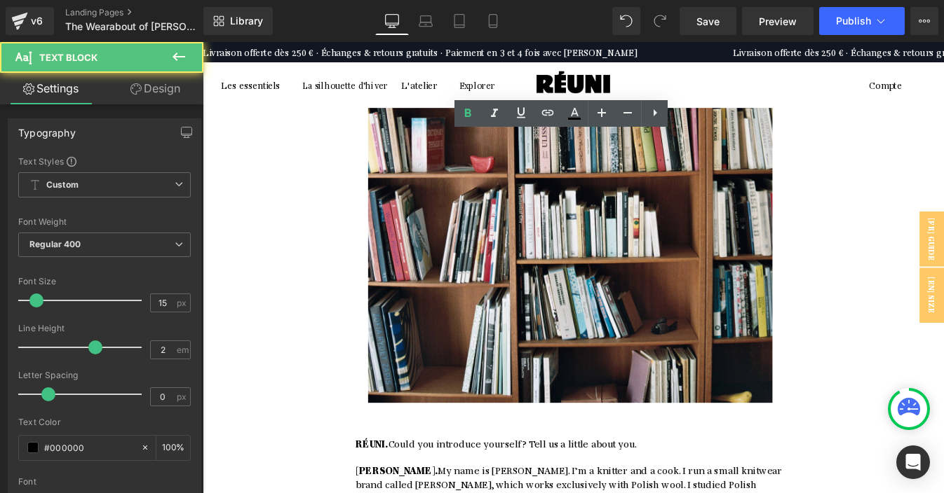
drag, startPoint x: 410, startPoint y: 185, endPoint x: 397, endPoint y: 185, distance: 13.3
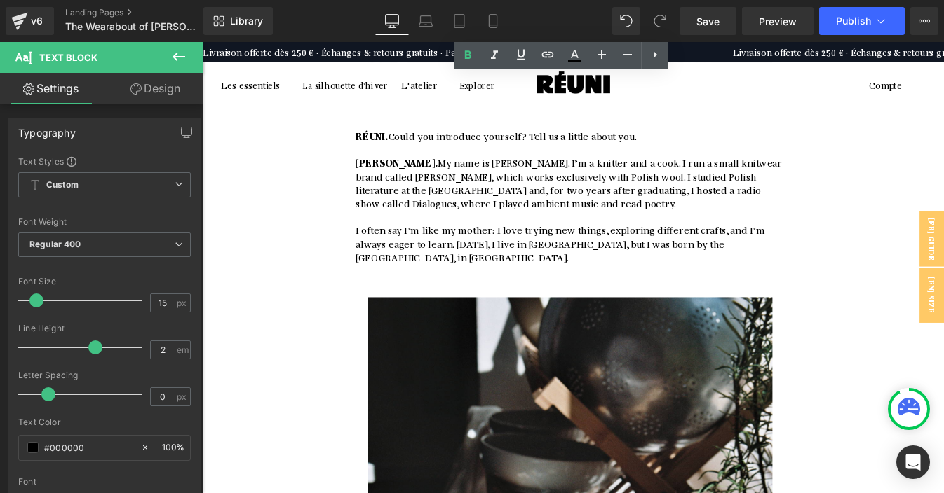
scroll to position [6409, 0]
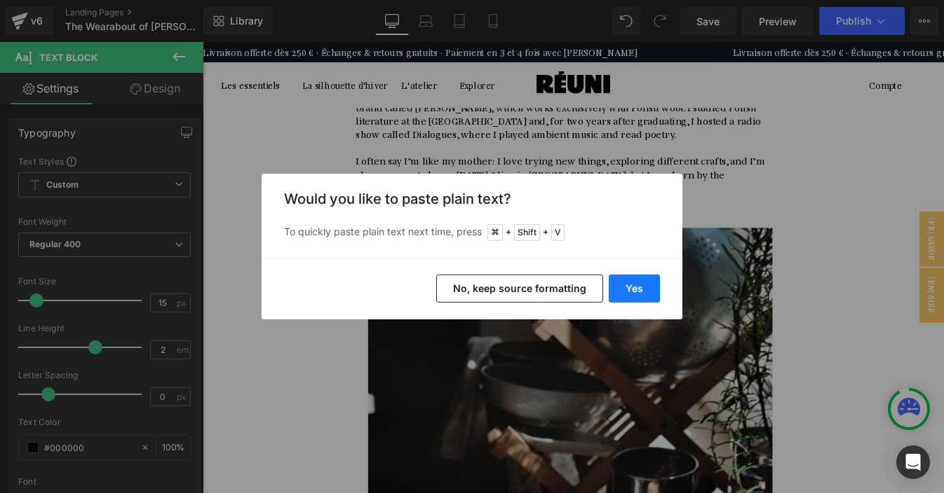
click at [644, 286] on button "Yes" at bounding box center [633, 289] width 51 height 28
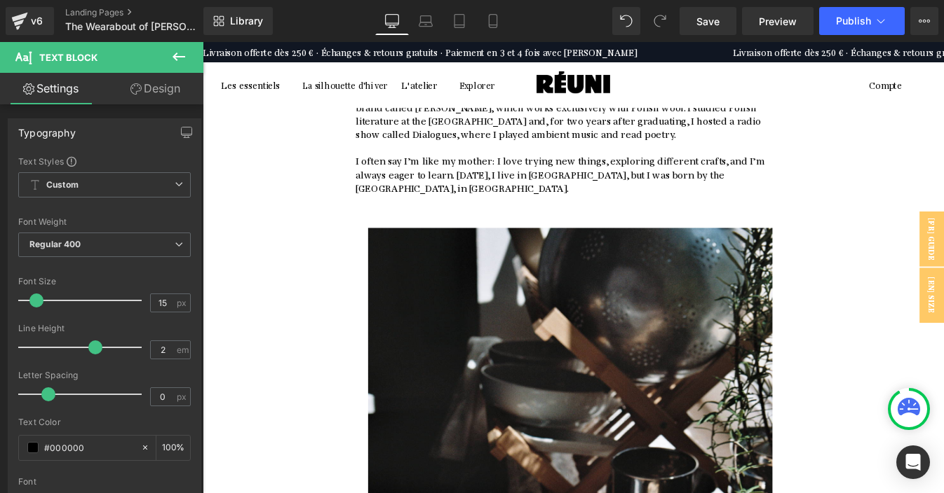
click at [203, 42] on span at bounding box center [203, 42] width 0 height 0
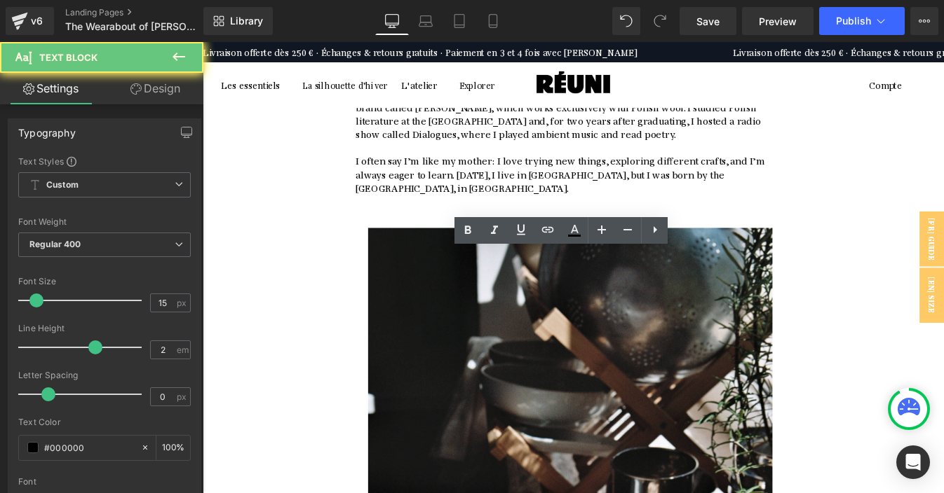
drag, startPoint x: 403, startPoint y: 287, endPoint x: 393, endPoint y: 287, distance: 10.5
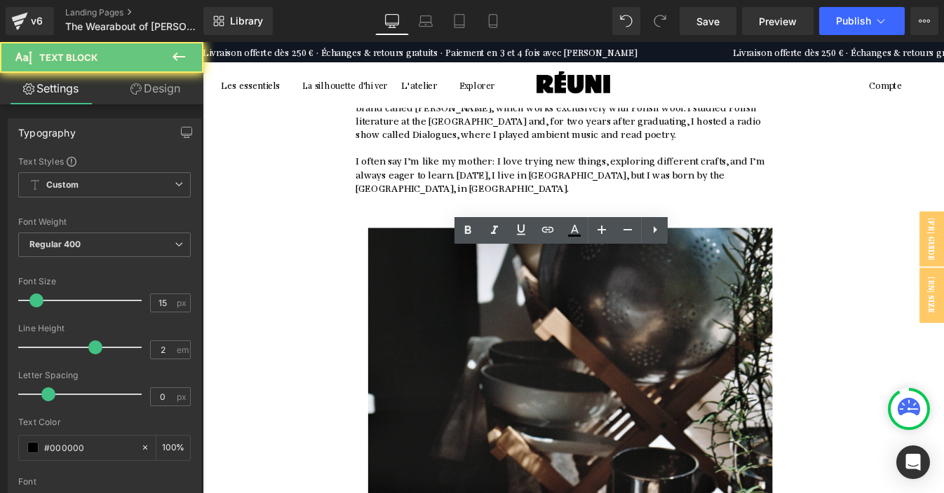
drag, startPoint x: 407, startPoint y: 290, endPoint x: 396, endPoint y: 290, distance: 10.5
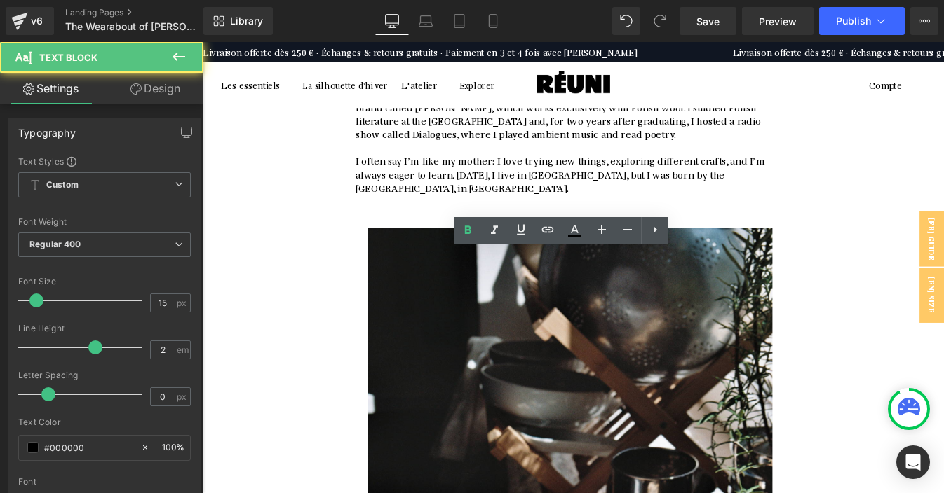
drag, startPoint x: 407, startPoint y: 316, endPoint x: 395, endPoint y: 316, distance: 11.9
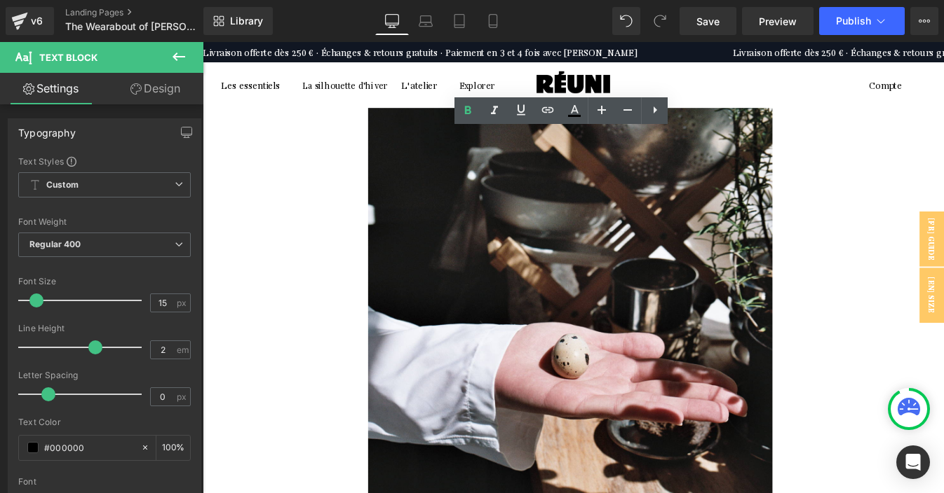
scroll to position [6762, 0]
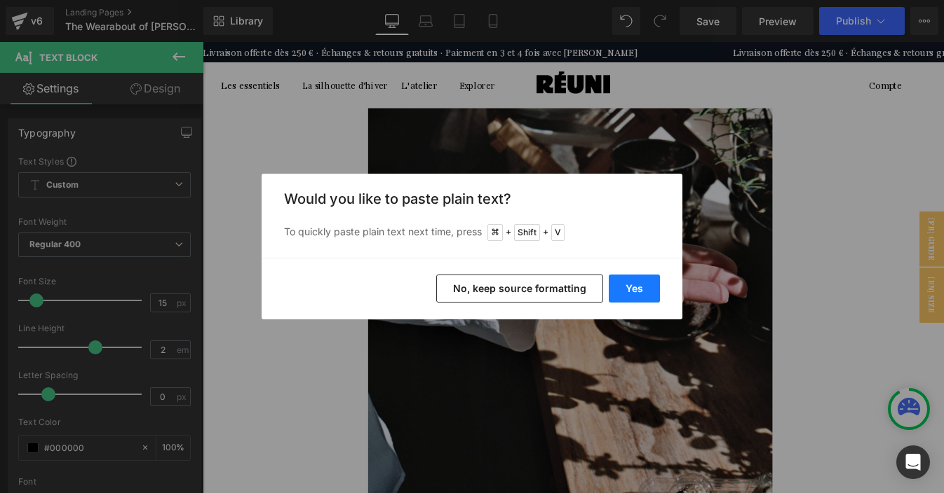
click at [627, 288] on button "Yes" at bounding box center [633, 289] width 51 height 28
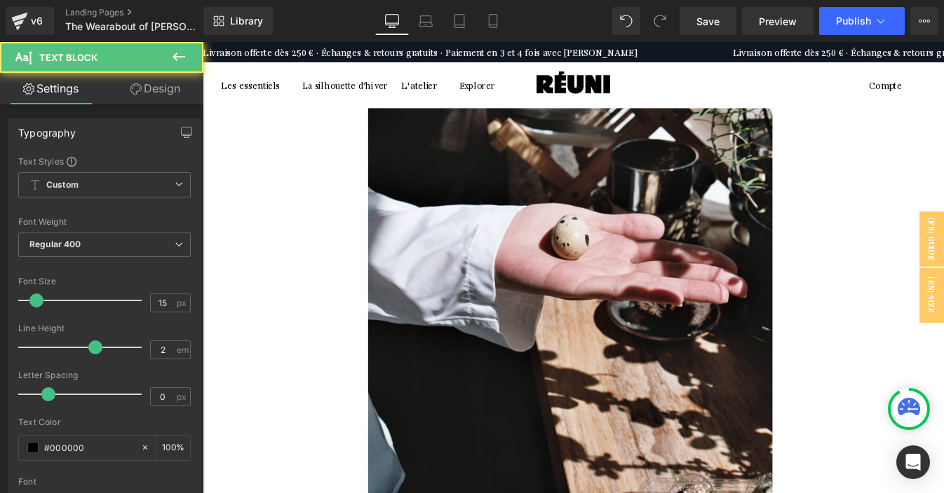
drag, startPoint x: 406, startPoint y: 472, endPoint x: 393, endPoint y: 472, distance: 13.3
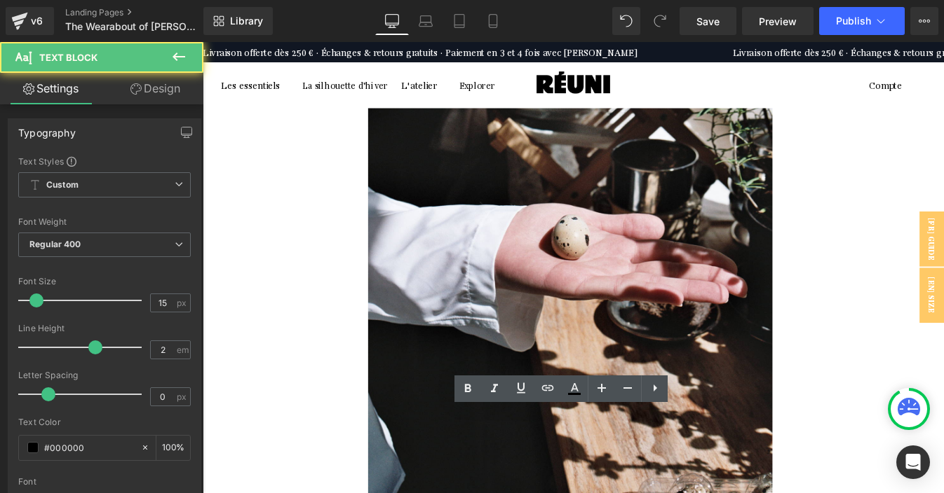
drag, startPoint x: 408, startPoint y: 472, endPoint x: 396, endPoint y: 472, distance: 11.9
drag, startPoint x: 409, startPoint y: 501, endPoint x: 398, endPoint y: 501, distance: 11.2
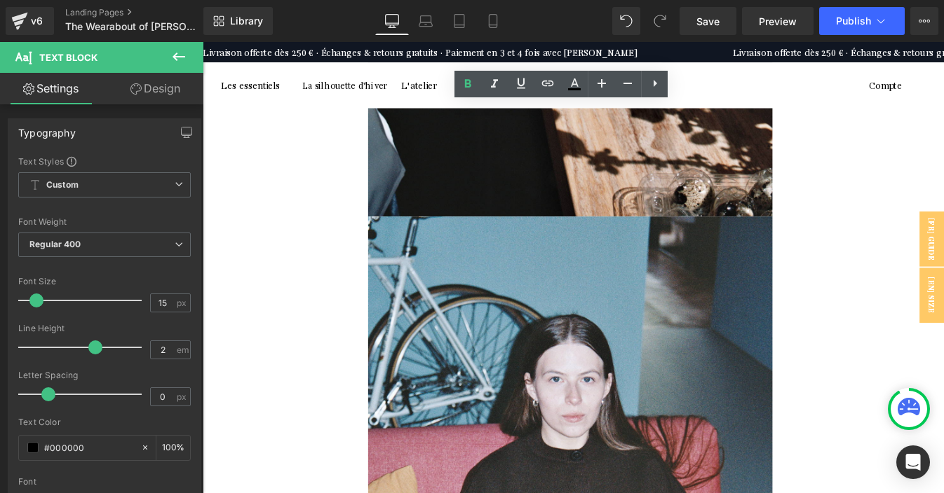
scroll to position [7318, 0]
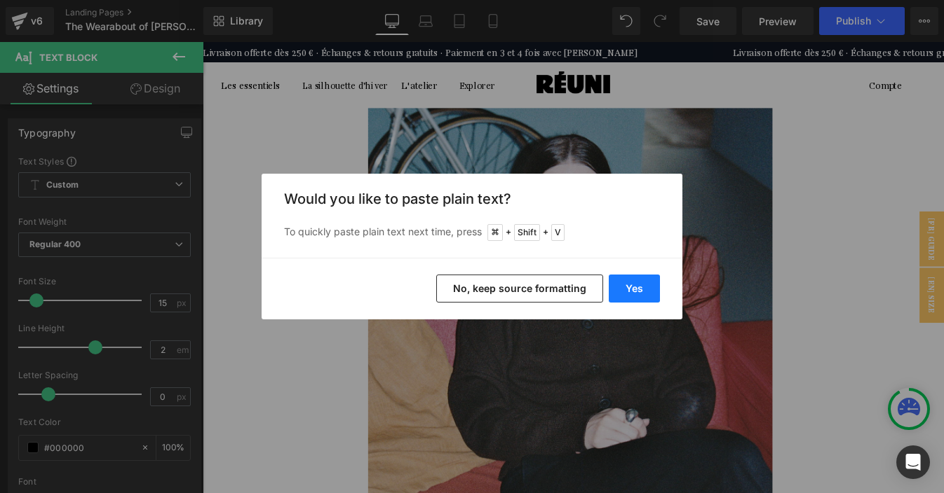
click at [634, 286] on button "Yes" at bounding box center [633, 289] width 51 height 28
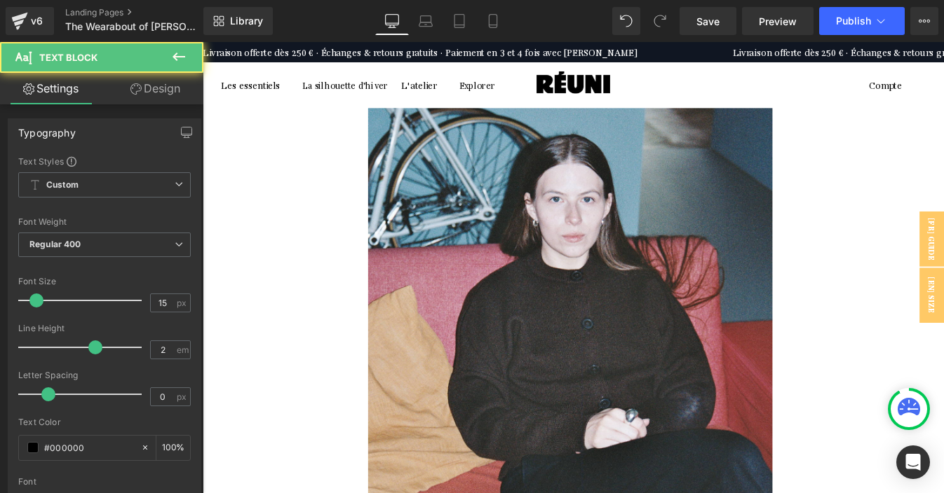
drag, startPoint x: 409, startPoint y: 376, endPoint x: 397, endPoint y: 376, distance: 12.6
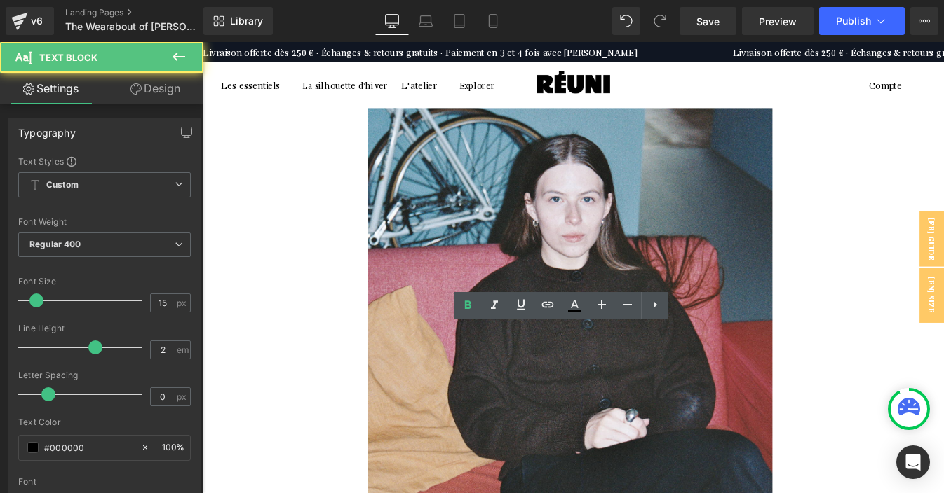
drag, startPoint x: 408, startPoint y: 404, endPoint x: 397, endPoint y: 404, distance: 11.2
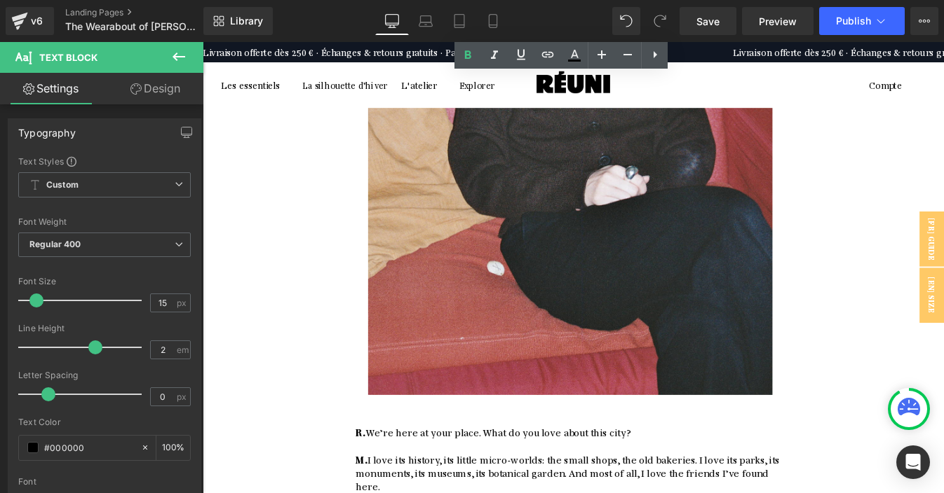
scroll to position [7708, 0]
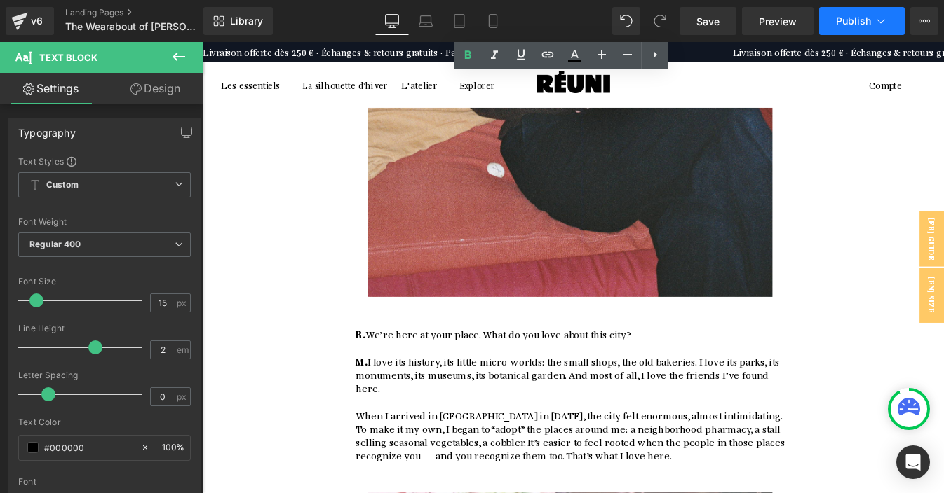
click at [855, 22] on span "Publish" at bounding box center [853, 20] width 35 height 11
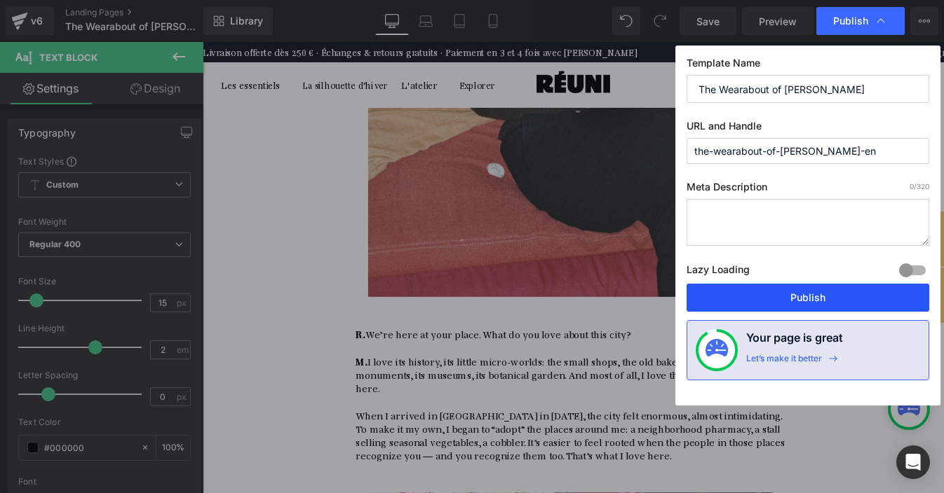
click at [798, 308] on button "Publish" at bounding box center [807, 298] width 243 height 28
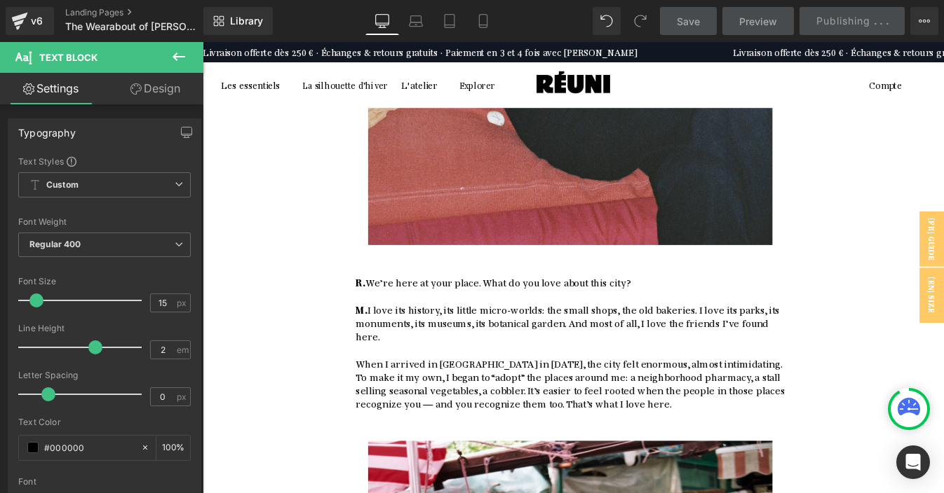
scroll to position [7832, 0]
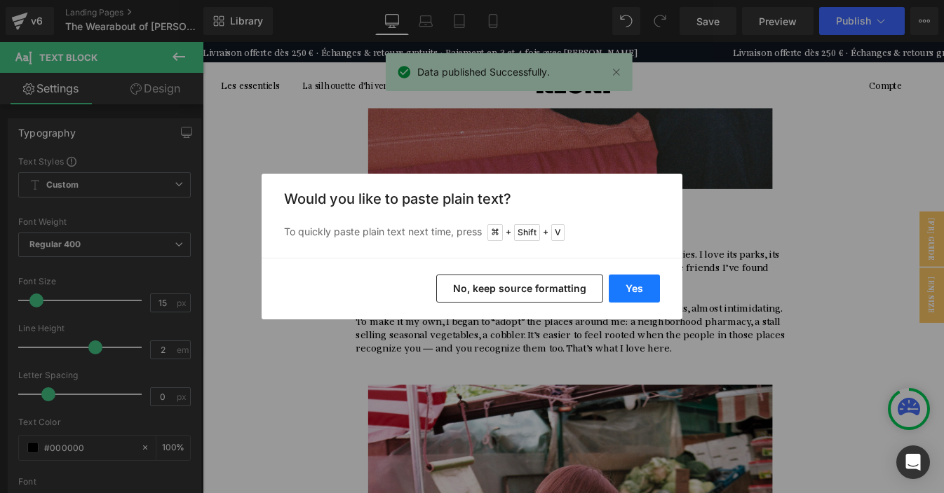
click at [639, 280] on button "Yes" at bounding box center [633, 289] width 51 height 28
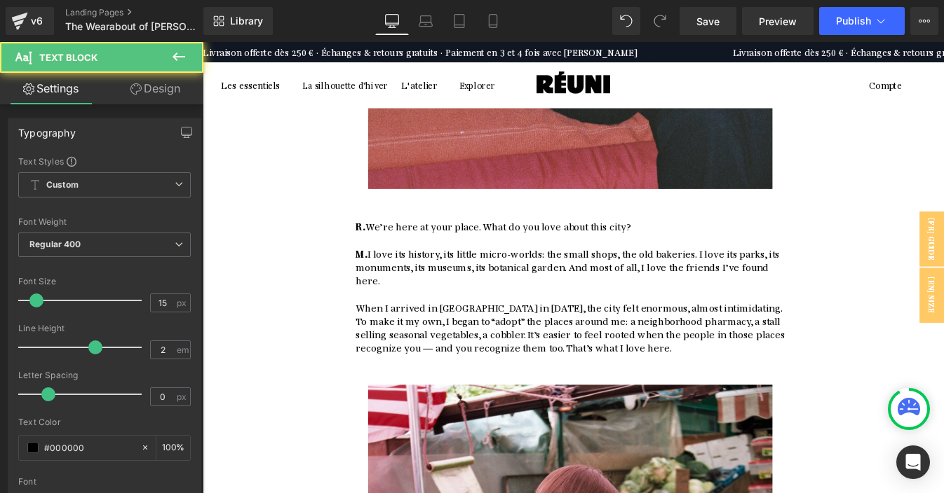
drag, startPoint x: 405, startPoint y: 350, endPoint x: 395, endPoint y: 350, distance: 9.8
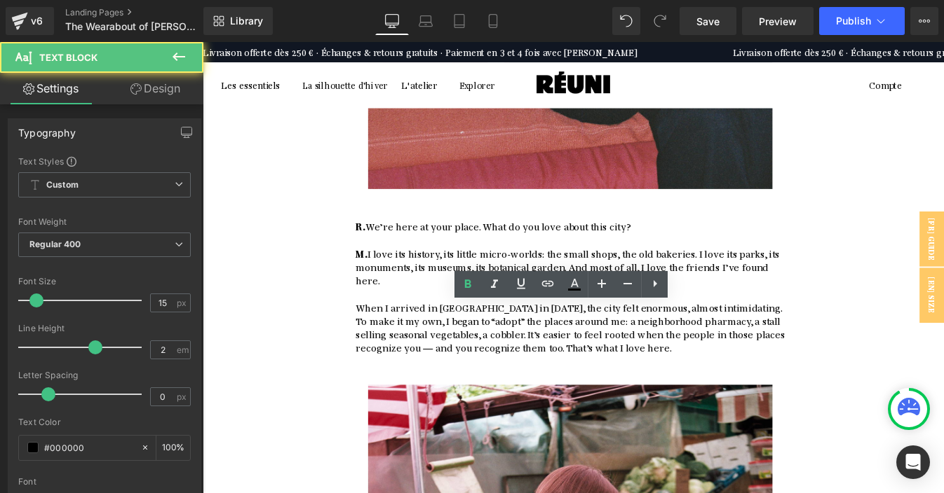
drag, startPoint x: 410, startPoint y: 379, endPoint x: 397, endPoint y: 379, distance: 12.6
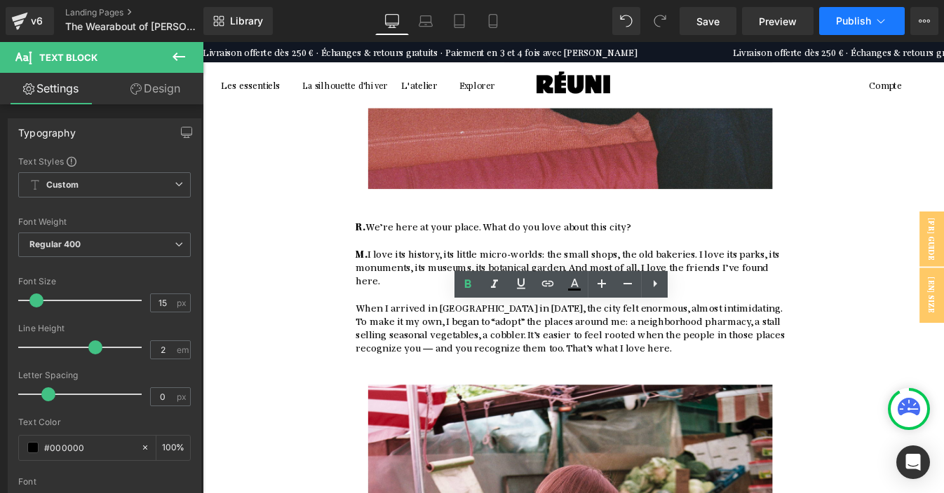
click at [850, 22] on span "Publish" at bounding box center [853, 20] width 35 height 11
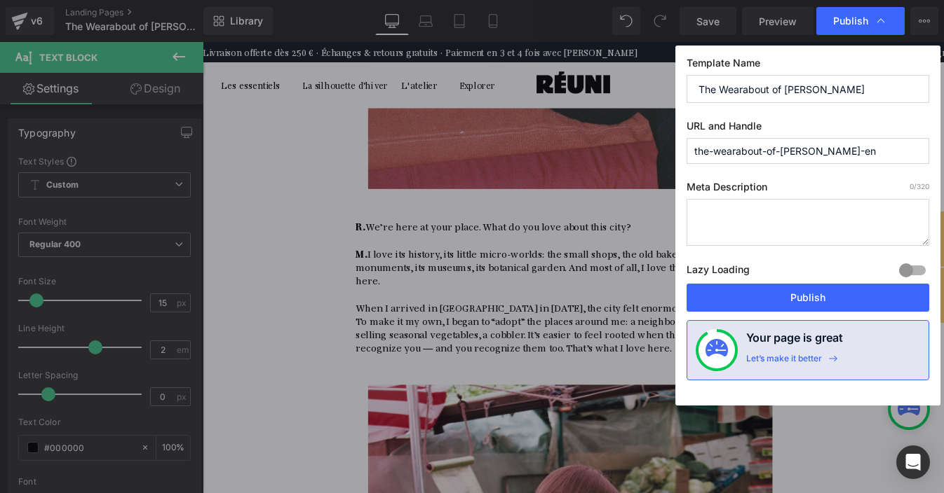
click at [803, 281] on div "Lazy Loading Build Upgrade plan to unlock" at bounding box center [807, 272] width 243 height 23
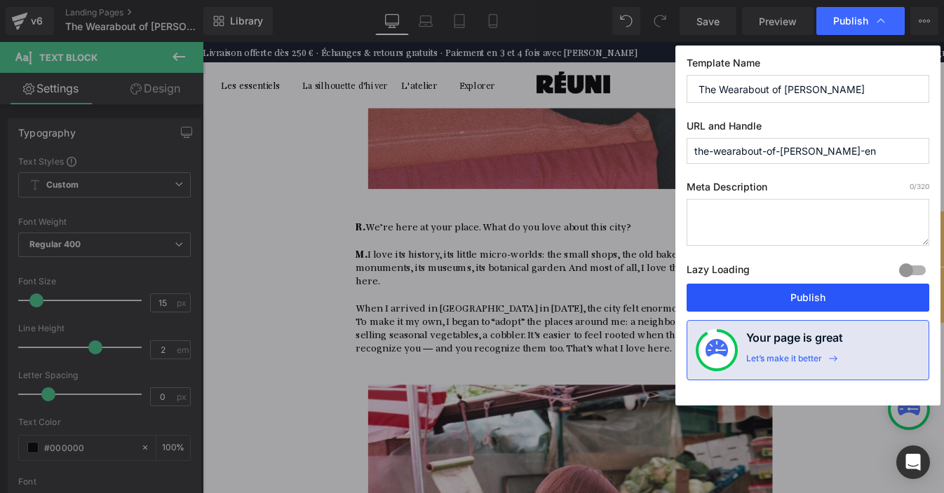
click at [802, 289] on button "Publish" at bounding box center [807, 298] width 243 height 28
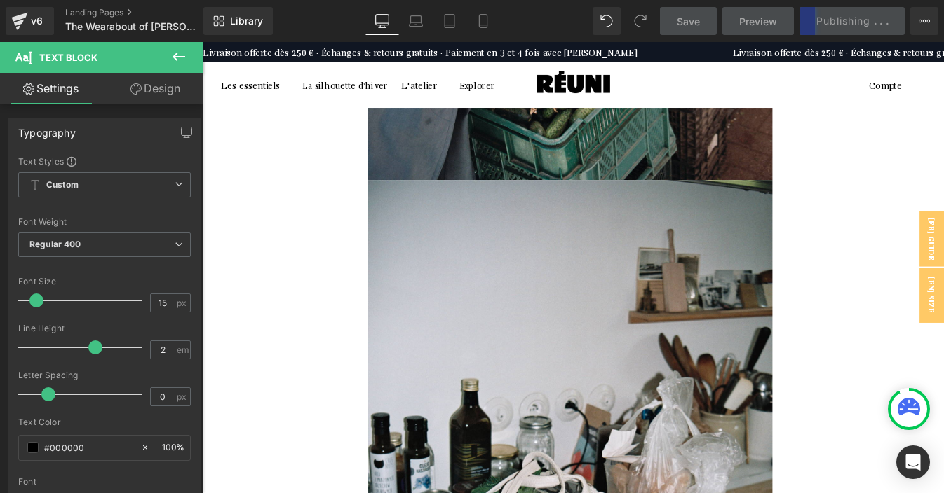
scroll to position [8772, 0]
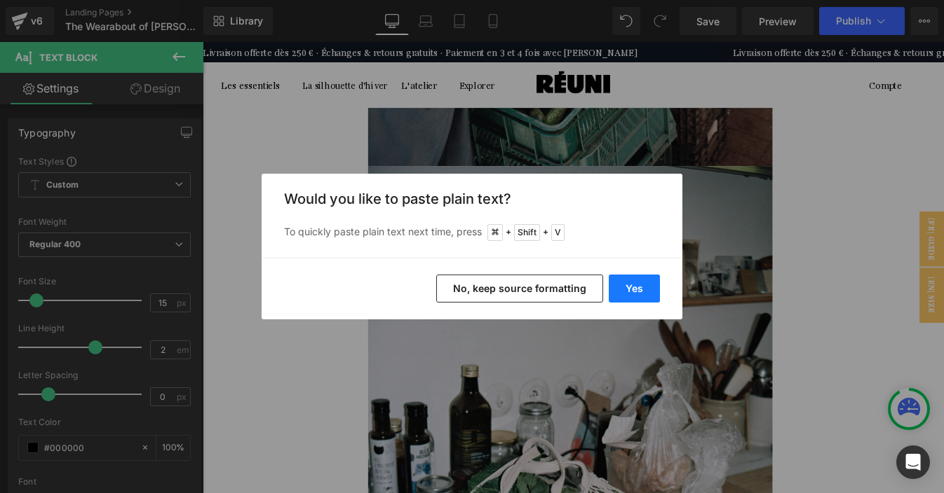
click at [634, 290] on button "Yes" at bounding box center [633, 289] width 51 height 28
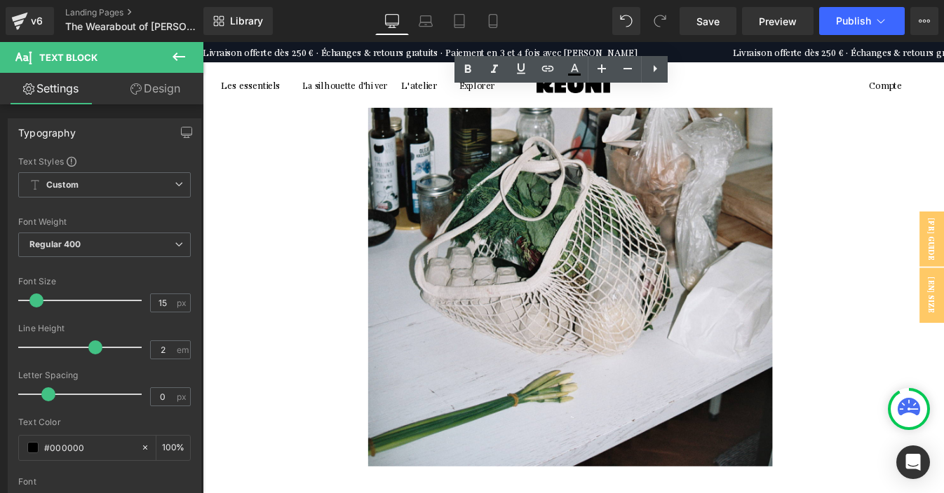
scroll to position [9250, 0]
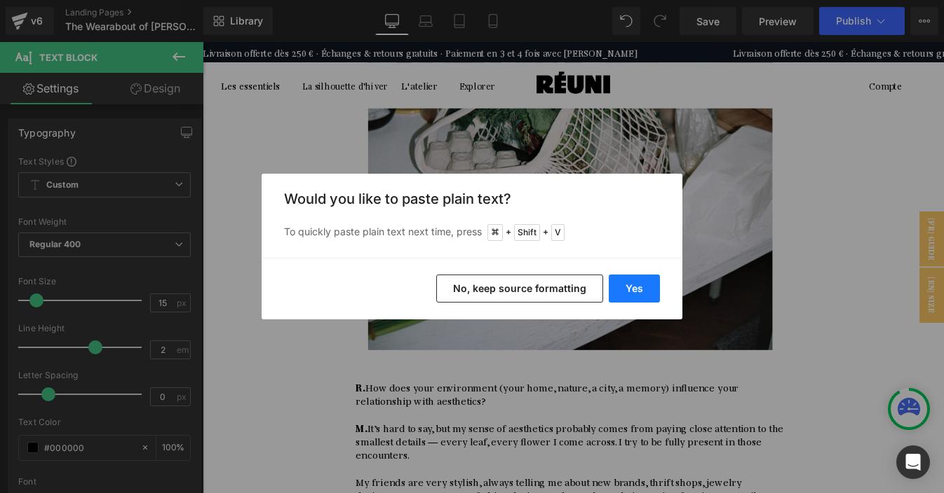
click at [629, 288] on button "Yes" at bounding box center [633, 289] width 51 height 28
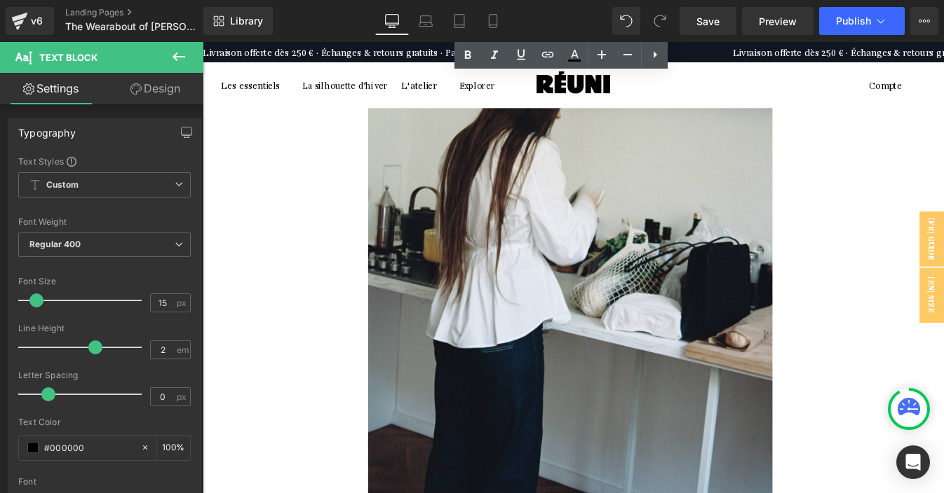
scroll to position [10057, 0]
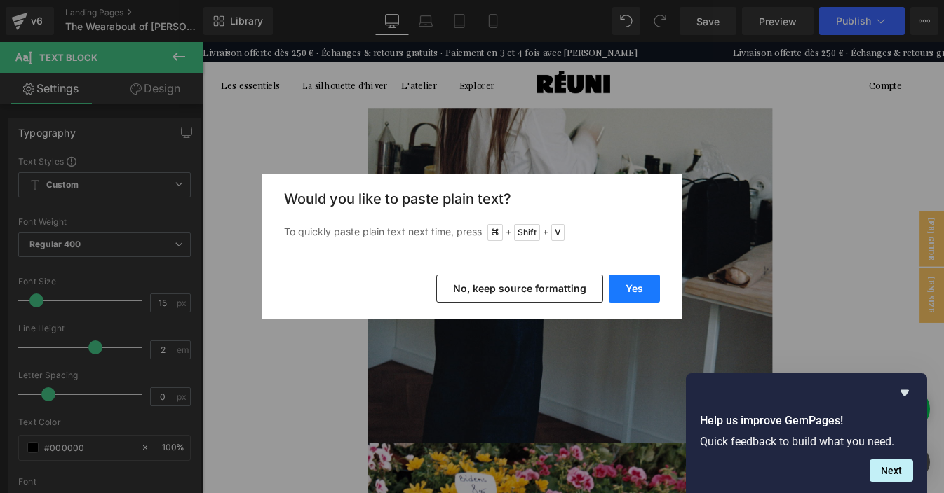
click at [626, 290] on button "Yes" at bounding box center [633, 289] width 51 height 28
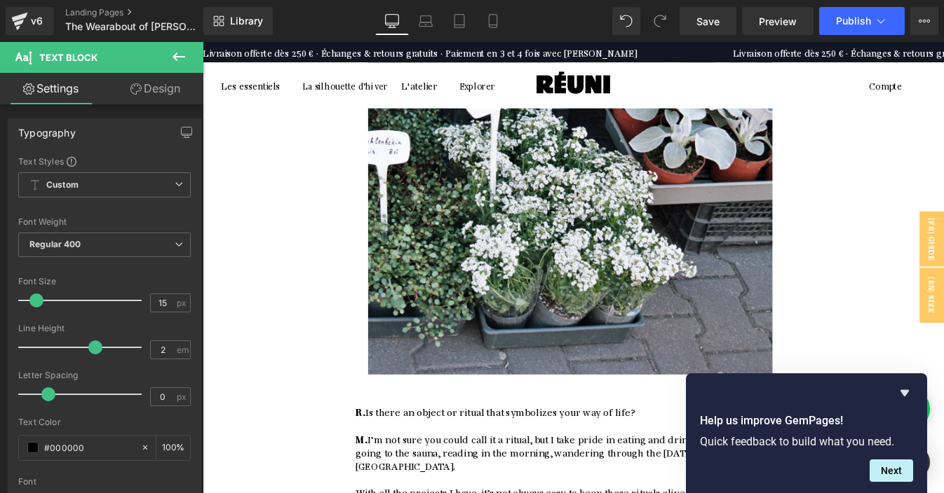
scroll to position [10876, 0]
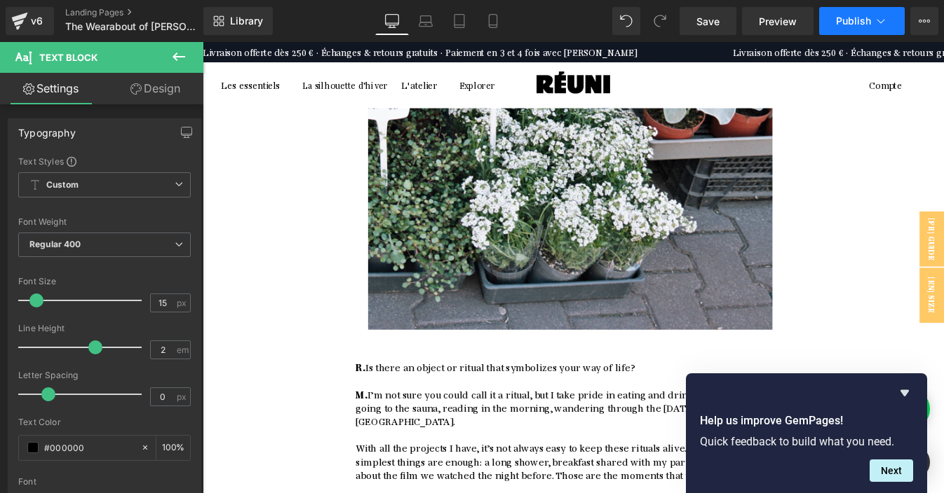
click at [851, 20] on span "Publish" at bounding box center [853, 20] width 35 height 11
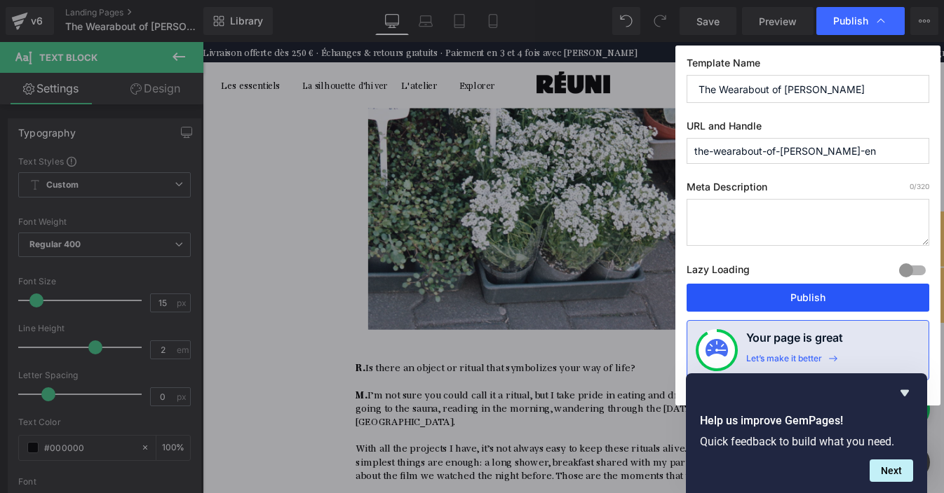
click at [777, 299] on button "Publish" at bounding box center [807, 298] width 243 height 28
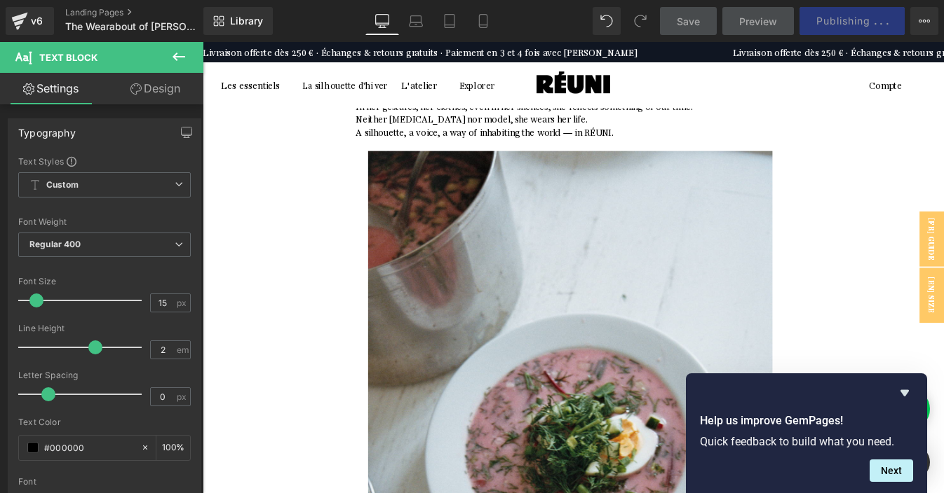
scroll to position [0, 0]
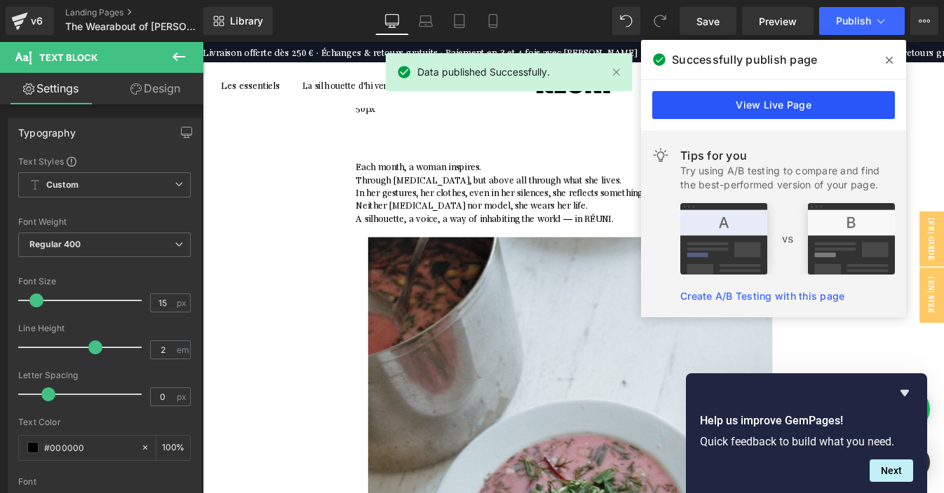
click at [756, 109] on link "View Live Page" at bounding box center [773, 105] width 243 height 28
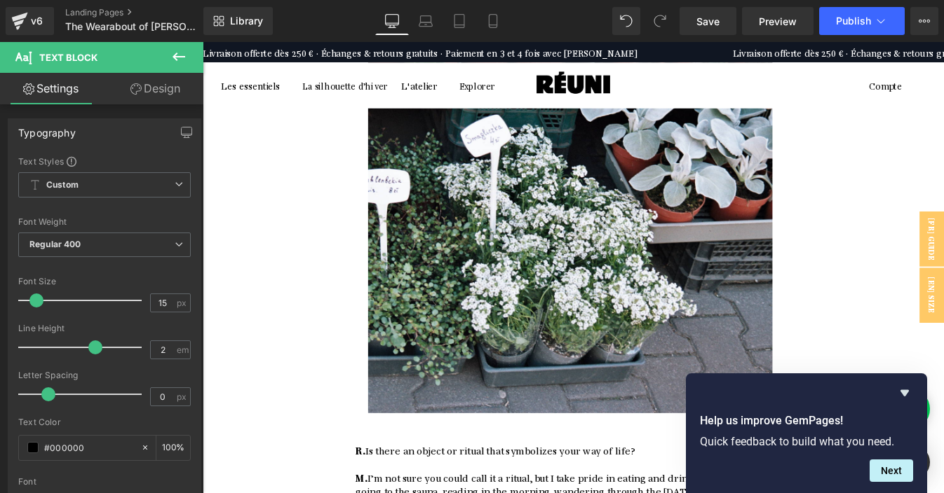
scroll to position [10876, 0]
